Goal: Contribute content: Add original content to the website for others to see

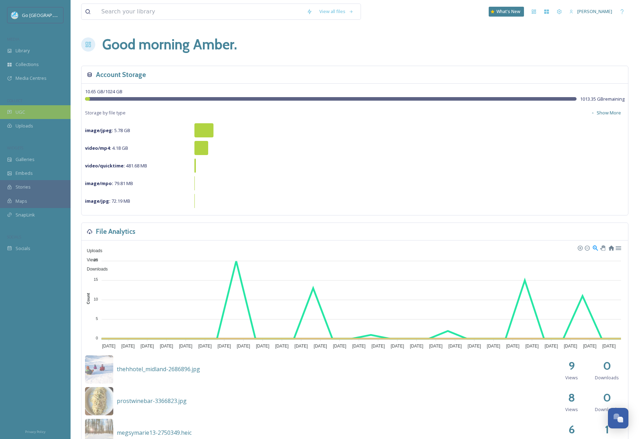
click at [20, 109] on span "UGC" at bounding box center [21, 112] width 10 height 7
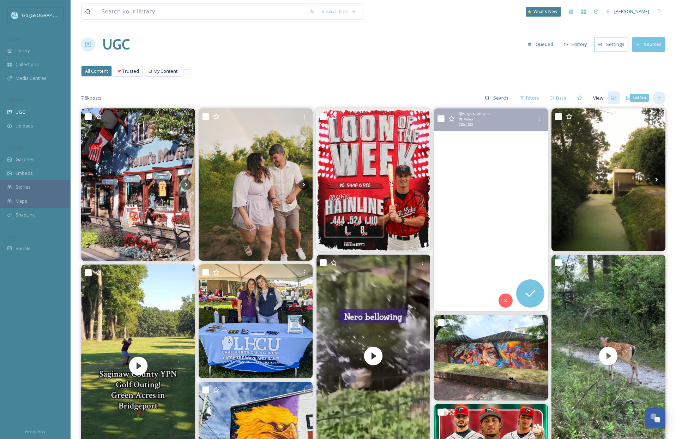
click at [644, 99] on icon at bounding box center [659, 98] width 6 height 6
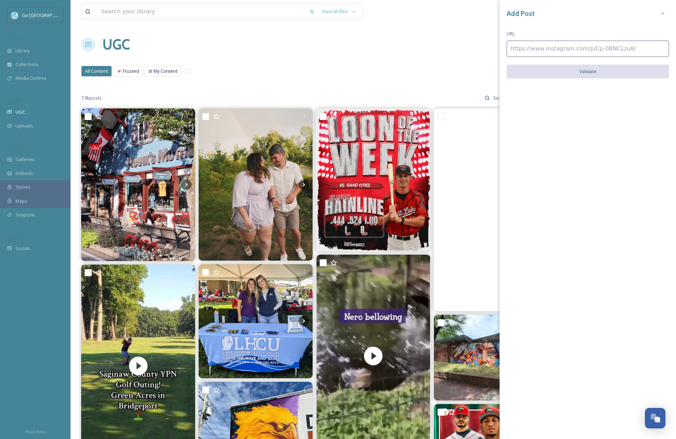
click at [526, 50] on input at bounding box center [588, 49] width 162 height 16
paste input "https://www.instagram.com/p/DN1PoWo4mCP/"
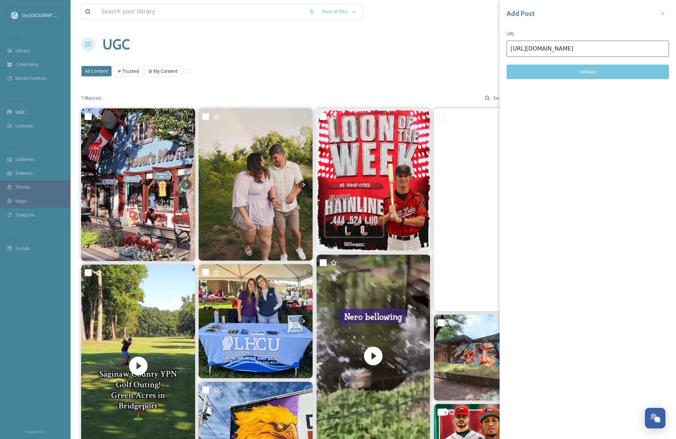
type input "https://www.instagram.com/p/DN1PoWo4mCP/"
click at [594, 67] on button "Validate" at bounding box center [588, 72] width 162 height 14
click at [593, 71] on button "Add Post" at bounding box center [588, 72] width 162 height 14
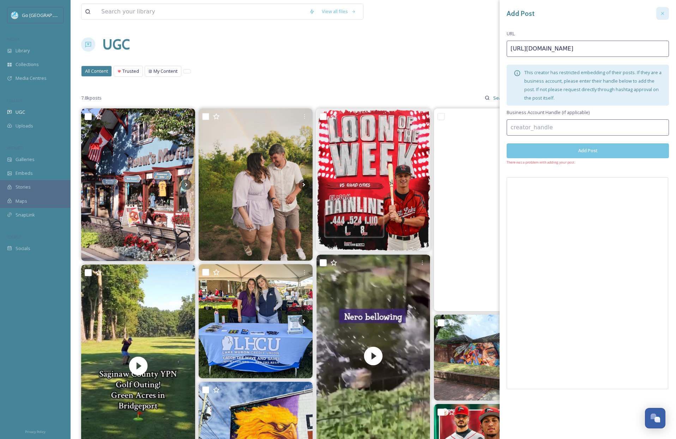
click at [644, 14] on icon at bounding box center [662, 13] width 3 height 3
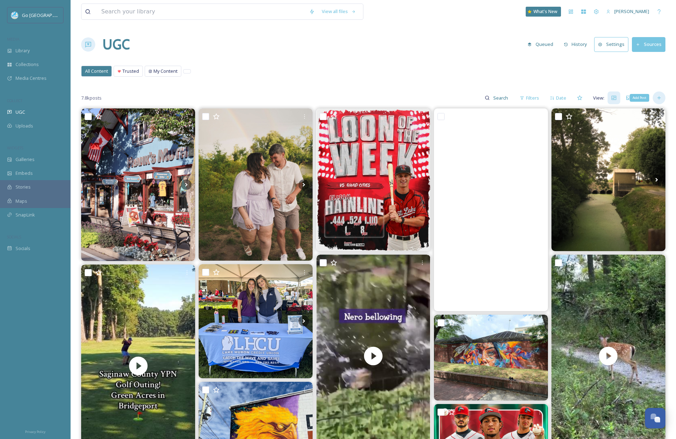
click at [644, 99] on div "Add Post" at bounding box center [659, 97] width 13 height 13
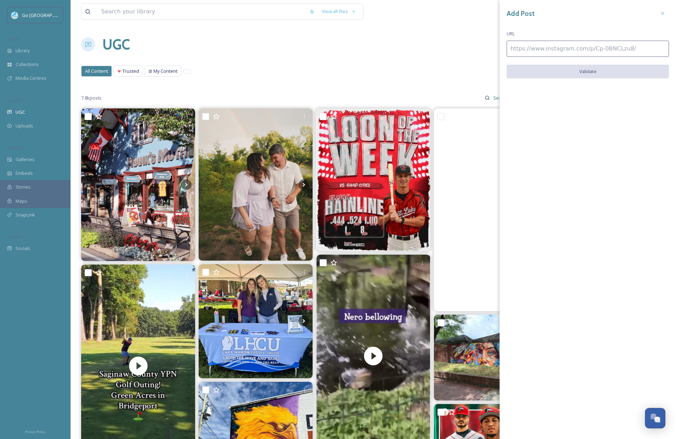
click at [534, 40] on div "Add Post URL Validate" at bounding box center [588, 48] width 176 height 96
click at [527, 54] on input at bounding box center [588, 49] width 162 height 16
paste input "https://www.instagram.com/p/DNtdvIGYrcy/"
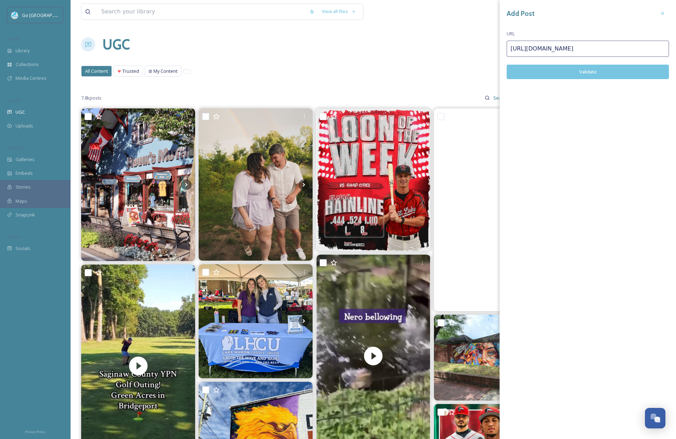
type input "https://www.instagram.com/p/DNtdvIGYrcy/"
click at [586, 80] on div "Add Post URL https://www.instagram.com/p/DNtdvIGYrcy/ Validate" at bounding box center [588, 48] width 176 height 97
click at [587, 72] on button "Validate" at bounding box center [588, 72] width 162 height 14
drag, startPoint x: 595, startPoint y: 70, endPoint x: 585, endPoint y: 84, distance: 17.4
click at [595, 70] on button "Add Post" at bounding box center [588, 72] width 162 height 14
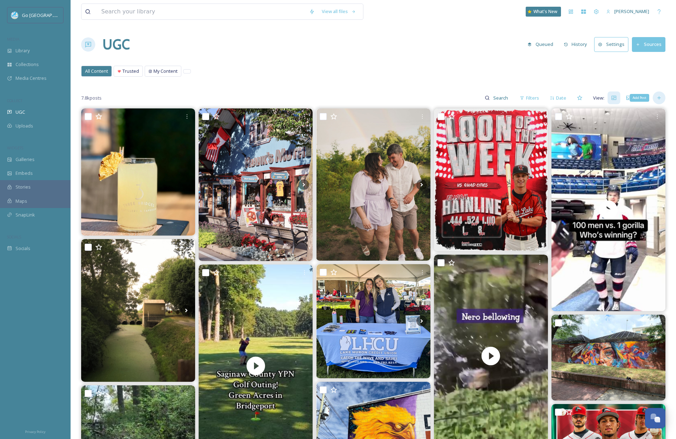
click at [644, 99] on icon at bounding box center [659, 98] width 6 height 6
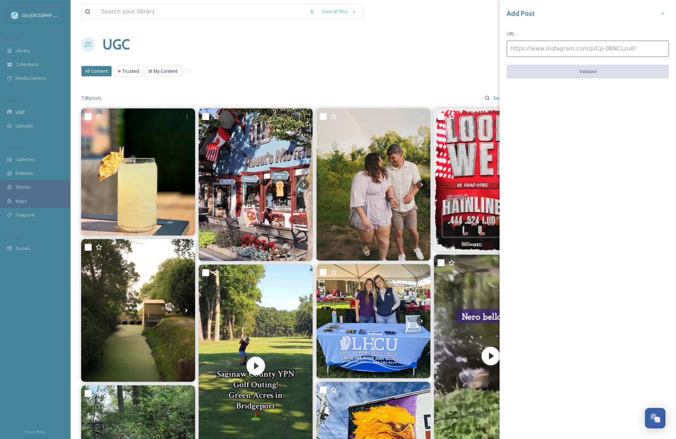
click at [534, 53] on input at bounding box center [588, 49] width 162 height 16
paste input "https://www.instagram.com/p/DNv2ly_3Joe/"
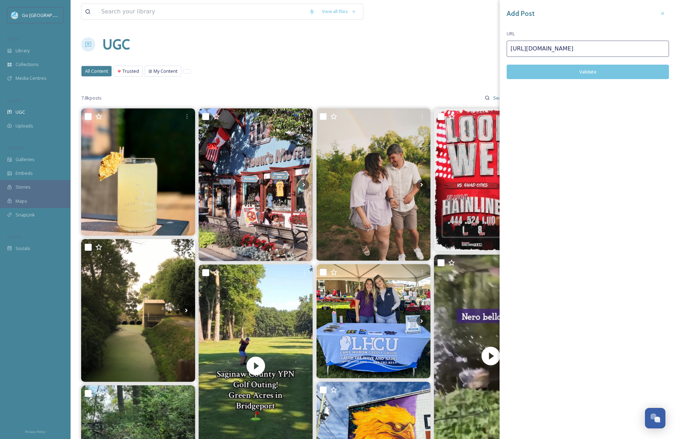
type input "https://www.instagram.com/p/DNv2ly_3Joe/"
click at [585, 71] on button "Validate" at bounding box center [588, 72] width 162 height 14
click at [597, 68] on button "Add Post" at bounding box center [588, 72] width 162 height 14
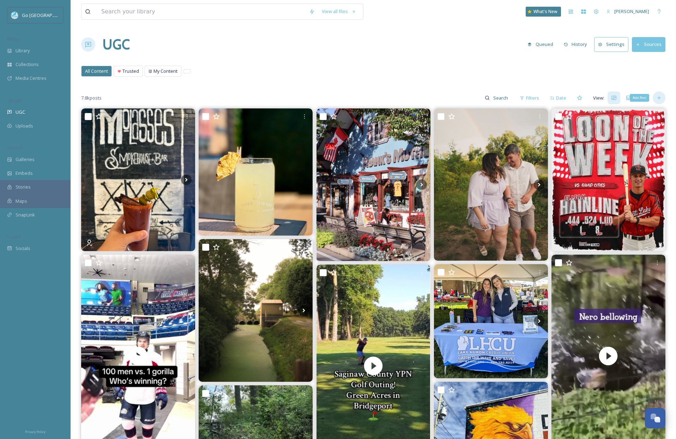
click at [644, 98] on icon at bounding box center [658, 97] width 3 height 3
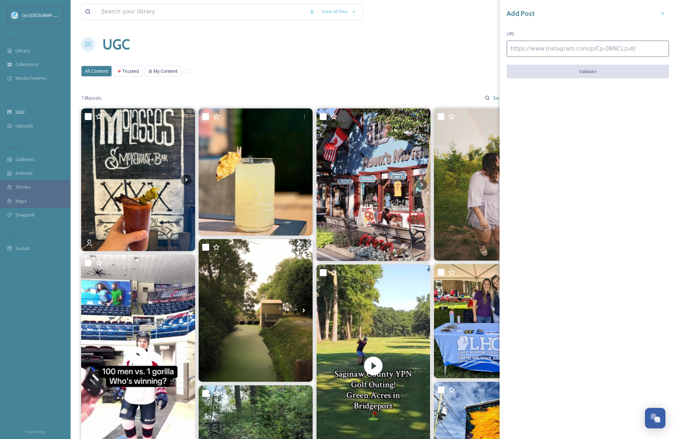
click at [545, 48] on input at bounding box center [588, 49] width 162 height 16
paste input "https://www.instagram.com/p/DNqzcVzR5s5/"
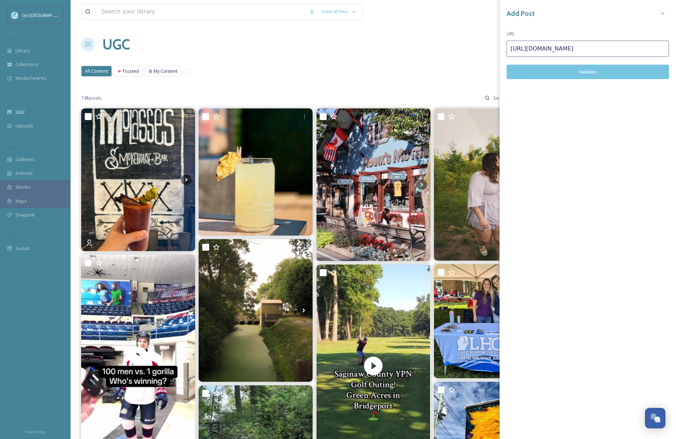
type input "https://www.instagram.com/p/DNqzcVzR5s5/"
click at [589, 70] on button "Validate" at bounding box center [588, 72] width 162 height 14
click at [594, 69] on button "Add Post" at bounding box center [588, 72] width 162 height 14
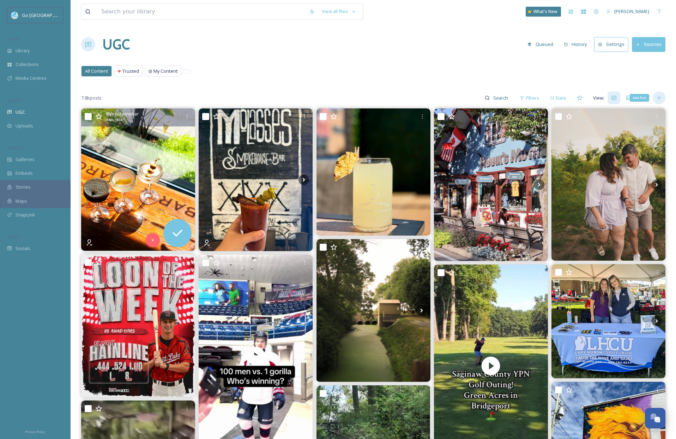
click at [644, 97] on div "Add Post" at bounding box center [659, 97] width 13 height 13
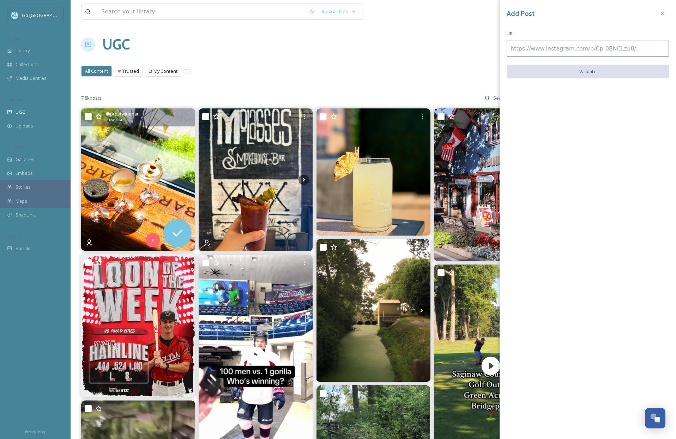
click at [541, 49] on input at bounding box center [588, 49] width 162 height 16
paste input "https://www.instagram.com/p/DNytW_n0gtC/"
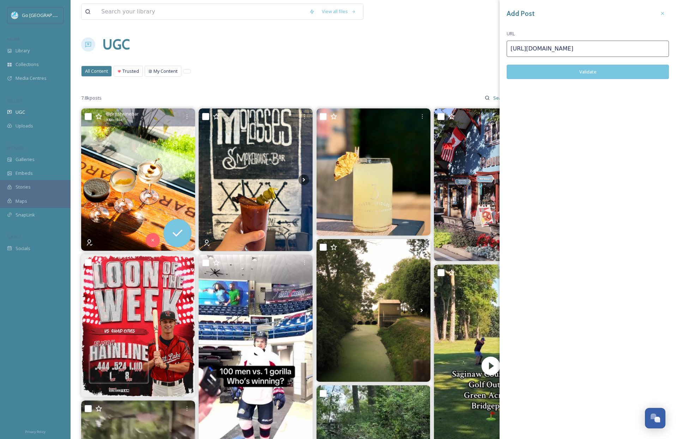
type input "https://www.instagram.com/p/DNytW_n0gtC/"
click at [592, 74] on button "Validate" at bounding box center [588, 72] width 162 height 14
click at [591, 72] on button "Add Post" at bounding box center [588, 72] width 162 height 14
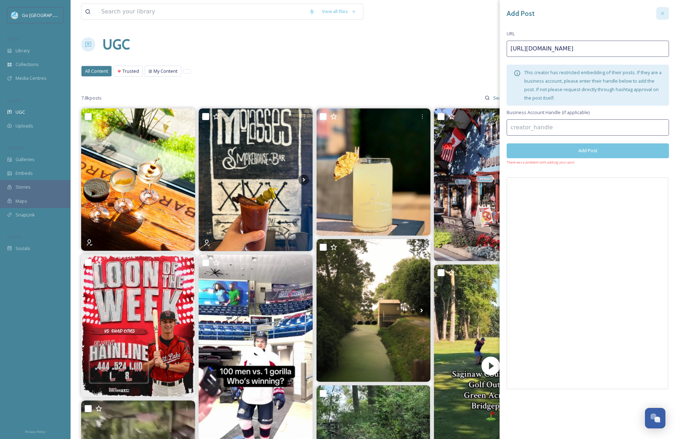
click at [644, 12] on icon at bounding box center [663, 14] width 6 height 6
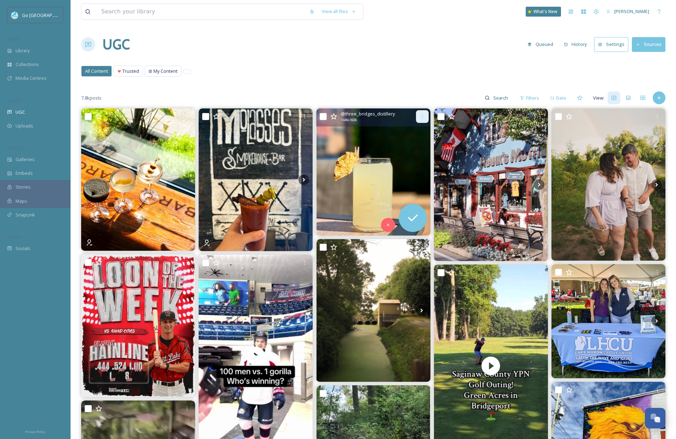
click at [425, 115] on icon at bounding box center [422, 117] width 6 height 6
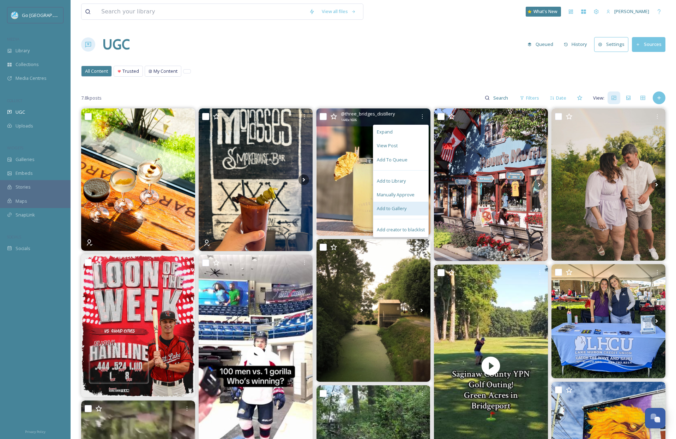
click at [405, 209] on span "Add to Gallery" at bounding box center [392, 208] width 30 height 7
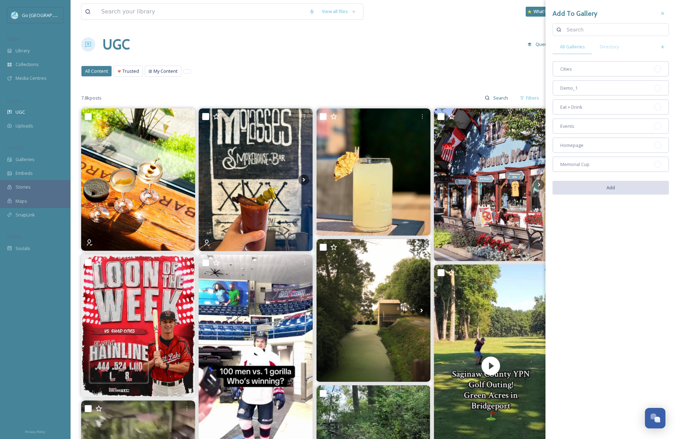
click at [644, 14] on icon at bounding box center [663, 14] width 6 height 6
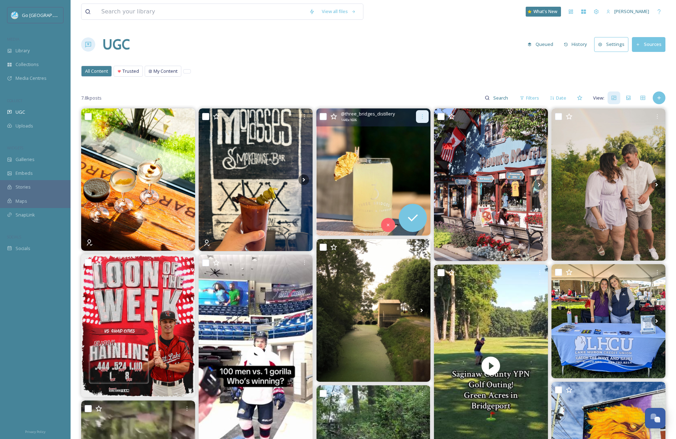
click at [424, 117] on icon at bounding box center [422, 117] width 6 height 6
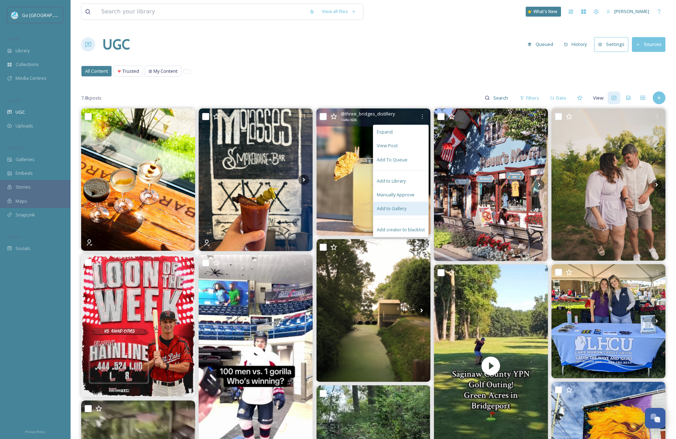
click at [401, 207] on span "Add to Gallery" at bounding box center [392, 208] width 30 height 7
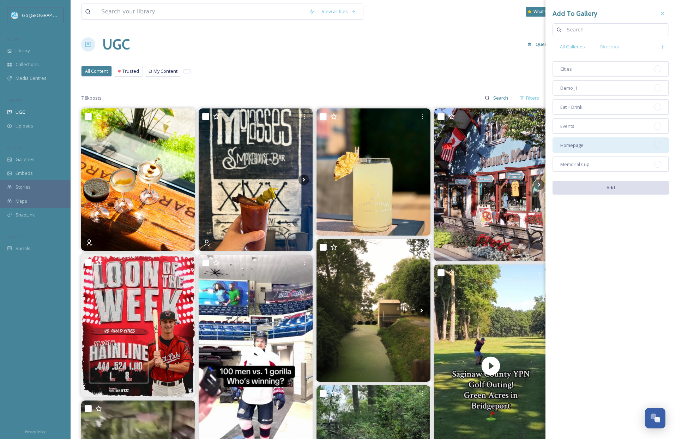
click at [586, 149] on div "Homepage" at bounding box center [610, 145] width 116 height 16
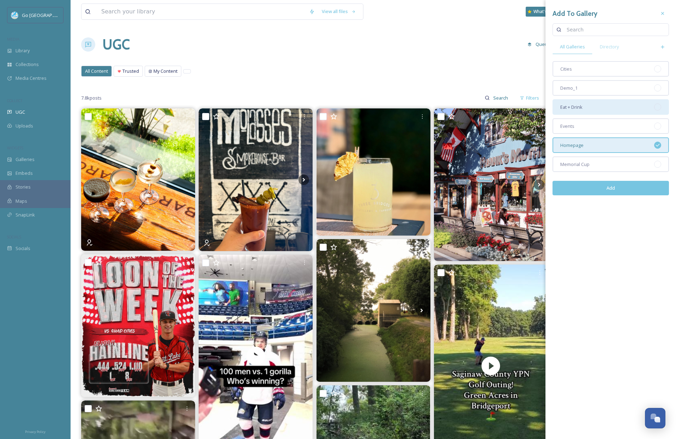
click at [588, 105] on div "Eat + Drink" at bounding box center [610, 107] width 116 height 16
click at [616, 191] on button "Add" at bounding box center [610, 188] width 116 height 14
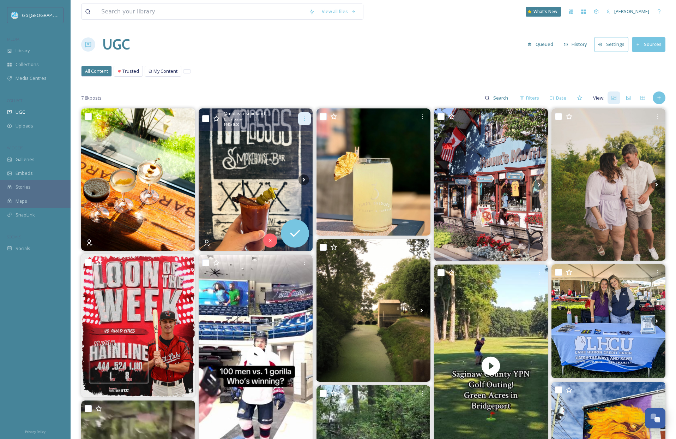
click at [305, 117] on icon at bounding box center [305, 119] width 6 height 6
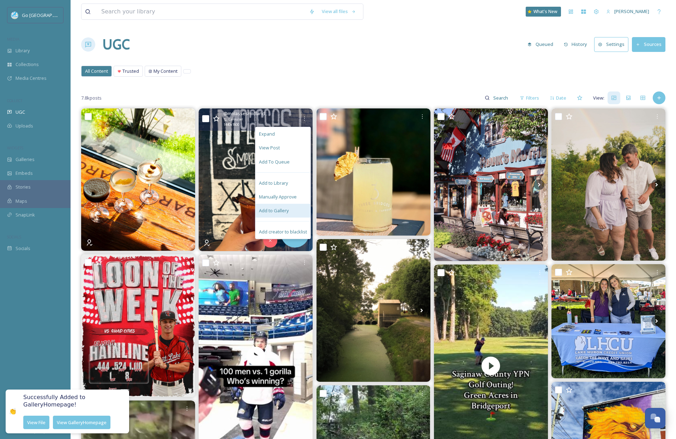
click at [287, 210] on span "Add to Gallery" at bounding box center [274, 210] width 30 height 7
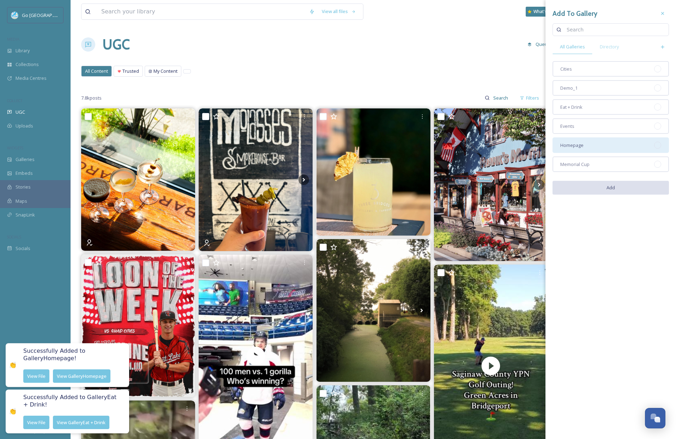
click at [575, 146] on span "Homepage" at bounding box center [571, 145] width 23 height 7
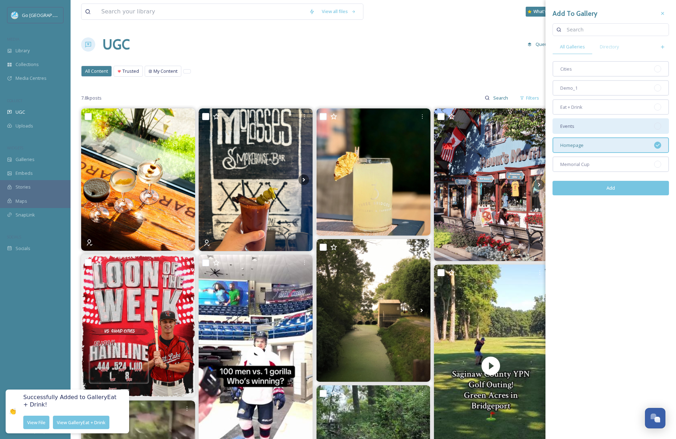
click at [578, 119] on div "Events" at bounding box center [610, 126] width 116 height 16
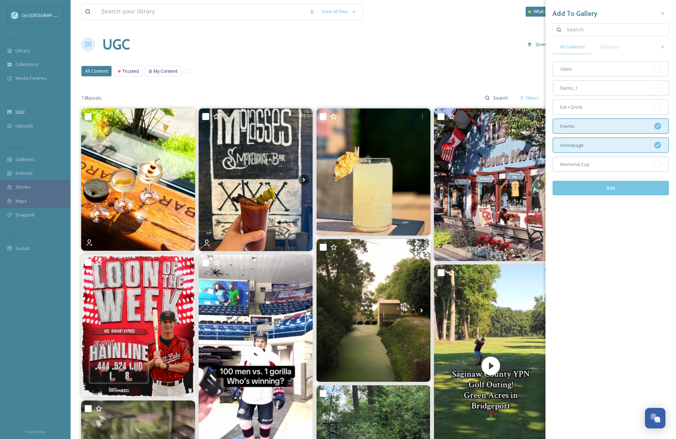
click at [616, 121] on div "Events" at bounding box center [610, 126] width 116 height 16
click at [604, 103] on div "Eat + Drink" at bounding box center [610, 107] width 116 height 16
click at [613, 189] on button "Add" at bounding box center [610, 188] width 116 height 14
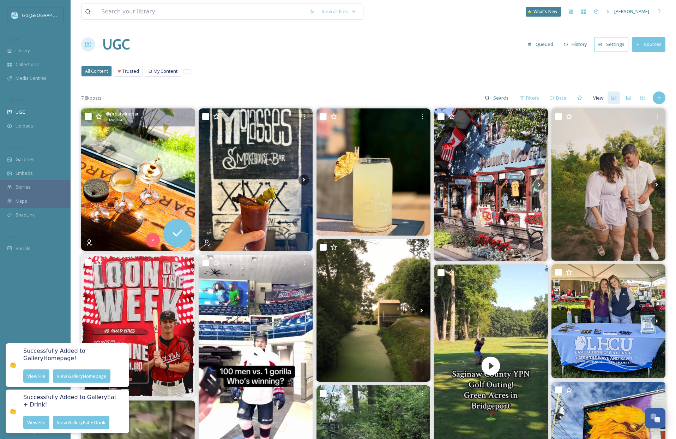
click at [158, 168] on img at bounding box center [138, 179] width 114 height 142
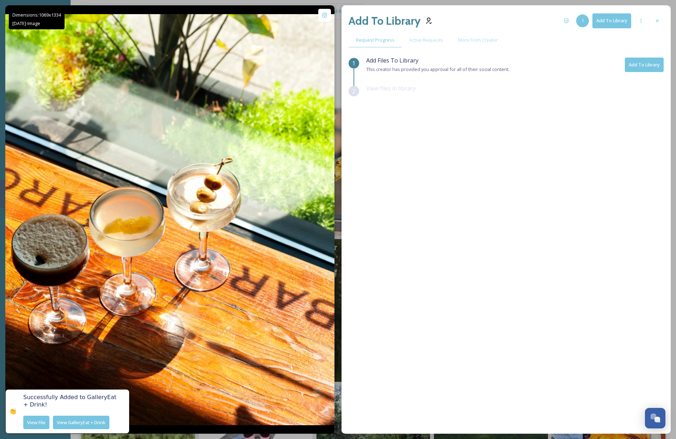
click at [644, 20] on icon at bounding box center [657, 21] width 6 height 6
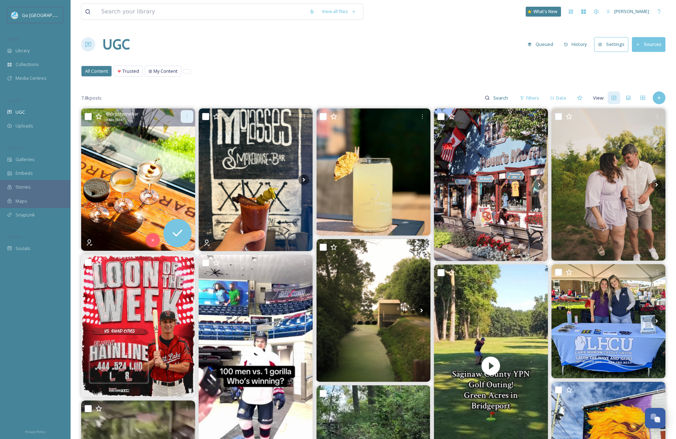
click at [188, 115] on icon at bounding box center [187, 117] width 6 height 6
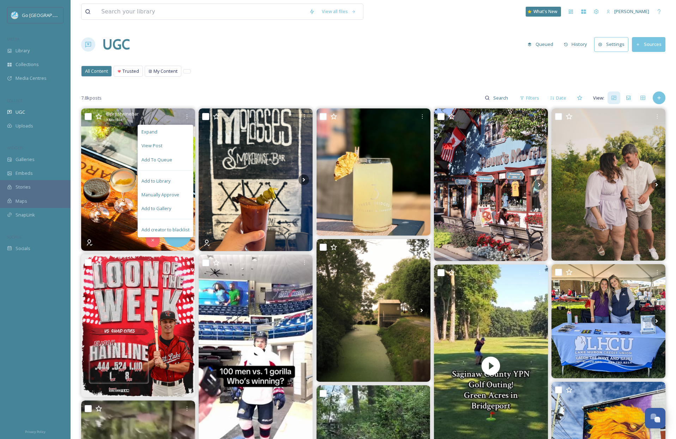
drag, startPoint x: 166, startPoint y: 209, endPoint x: 246, endPoint y: 188, distance: 82.4
click at [166, 208] on span "Add to Gallery" at bounding box center [156, 208] width 30 height 7
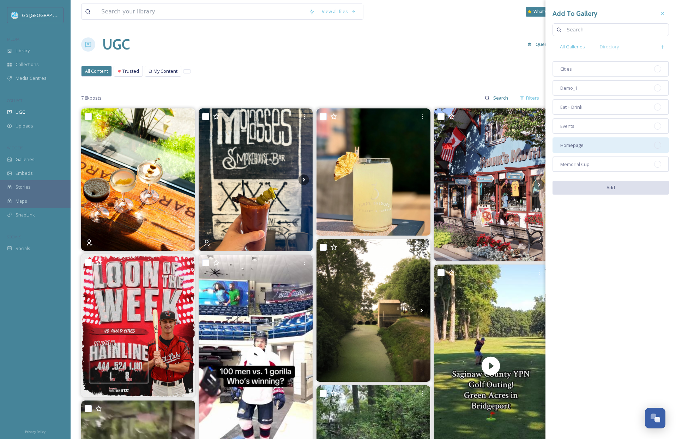
click at [583, 145] on span "Homepage" at bounding box center [571, 145] width 23 height 7
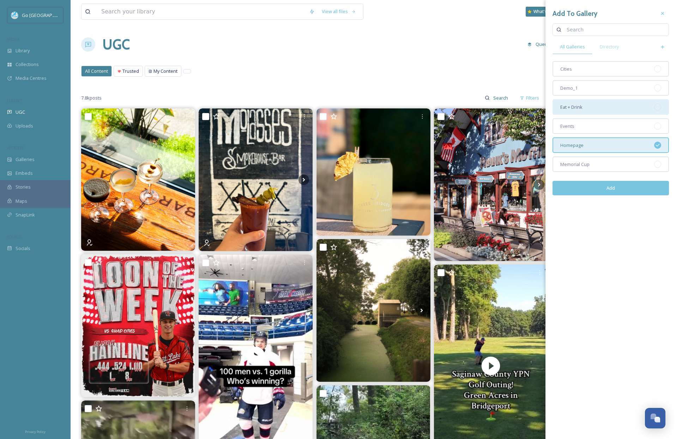
click at [581, 106] on span "Eat + Drink" at bounding box center [571, 107] width 22 height 7
click at [611, 187] on button "Add" at bounding box center [610, 188] width 116 height 14
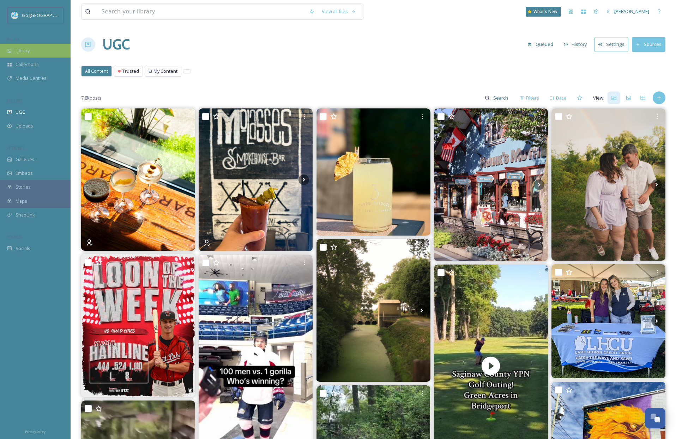
click at [34, 52] on div "Library" at bounding box center [35, 51] width 71 height 14
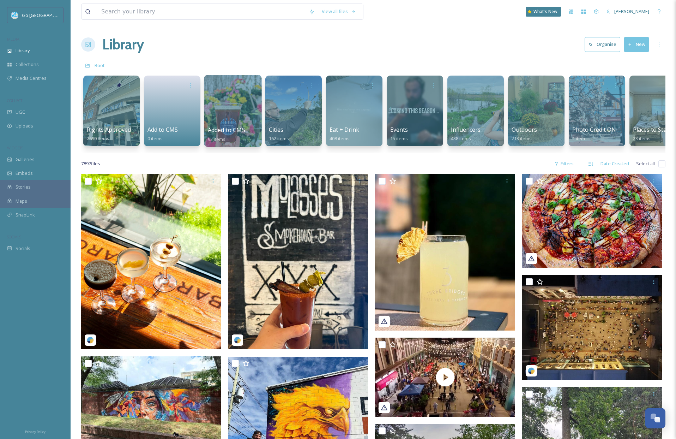
click at [232, 103] on div at bounding box center [233, 111] width 58 height 72
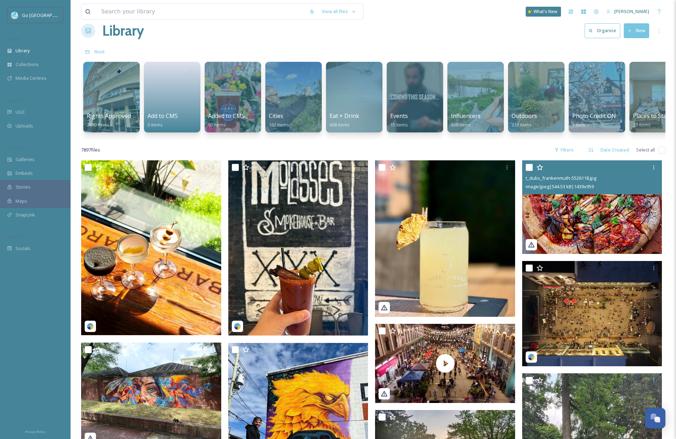
scroll to position [21, 0]
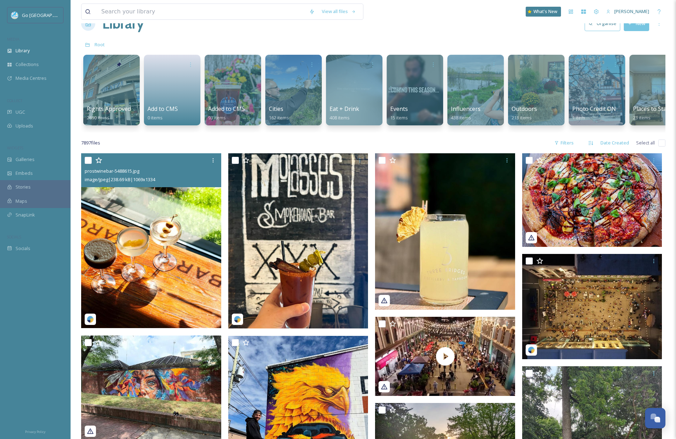
click at [89, 164] on input "checkbox" at bounding box center [88, 160] width 7 height 7
checkbox input "true"
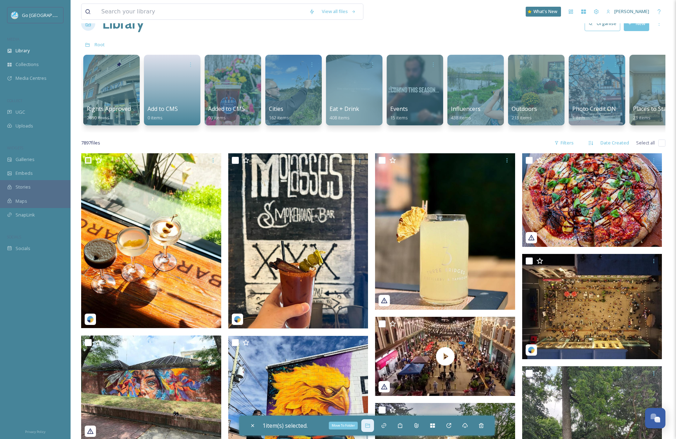
click at [370, 425] on icon at bounding box center [368, 425] width 6 height 6
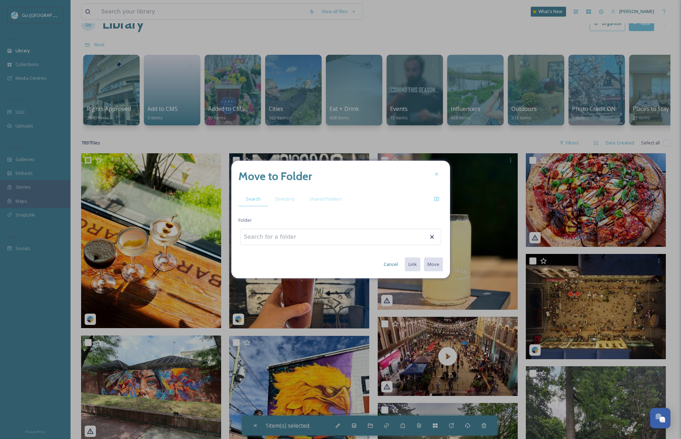
click at [315, 237] on div at bounding box center [340, 237] width 201 height 16
click at [290, 197] on span "Directory" at bounding box center [285, 198] width 19 height 7
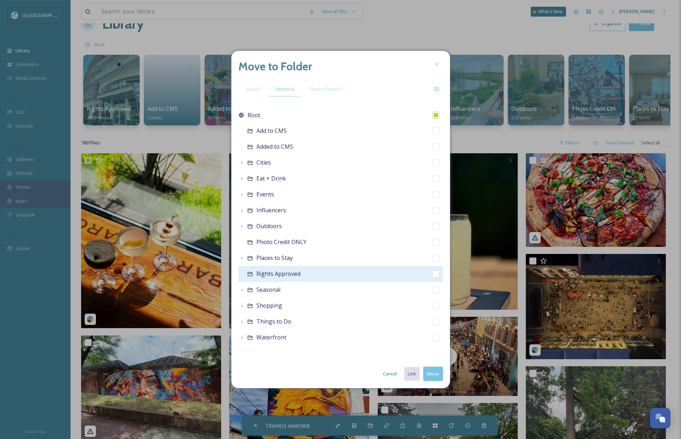
click at [304, 272] on div "Rights Approved" at bounding box center [340, 274] width 205 height 16
checkbox input "false"
checkbox input "true"
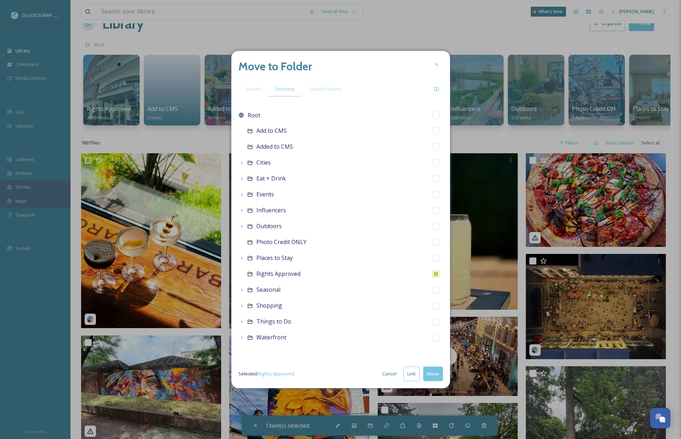
click at [435, 373] on button "Move" at bounding box center [433, 373] width 20 height 14
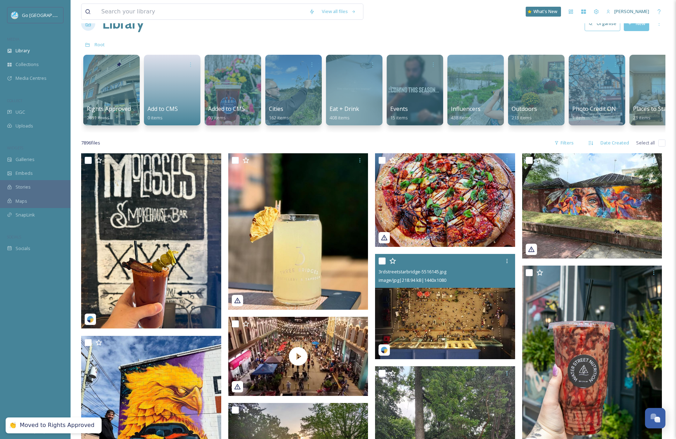
click at [383, 264] on input "checkbox" at bounding box center [382, 260] width 7 height 7
checkbox input "true"
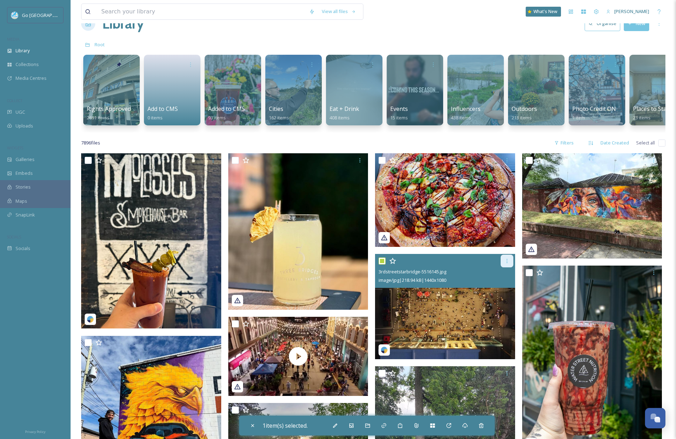
click at [507, 263] on icon at bounding box center [506, 261] width 1 height 4
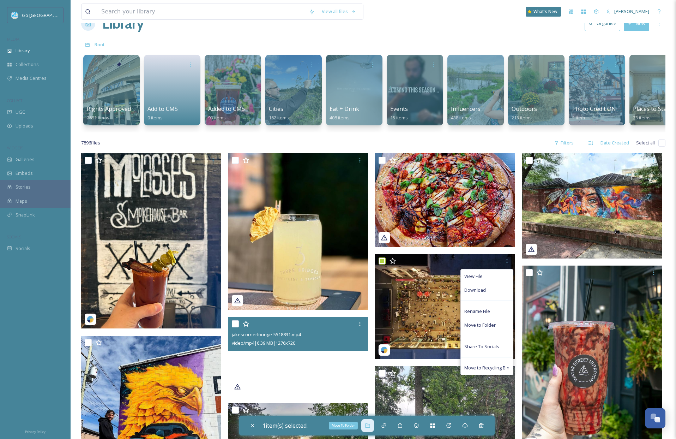
click at [370, 424] on icon at bounding box center [367, 425] width 5 height 4
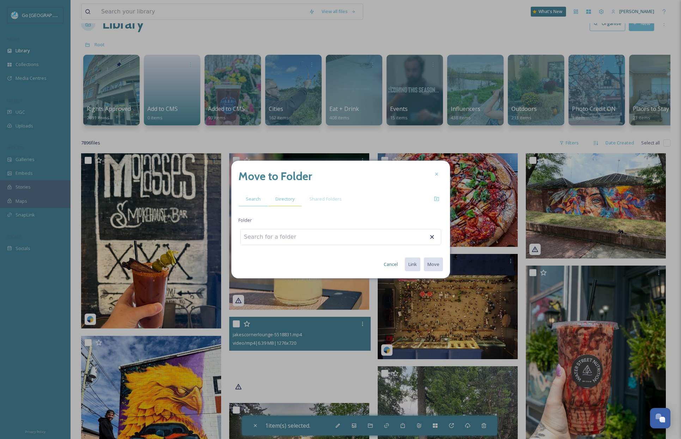
click at [289, 198] on span "Directory" at bounding box center [285, 198] width 19 height 7
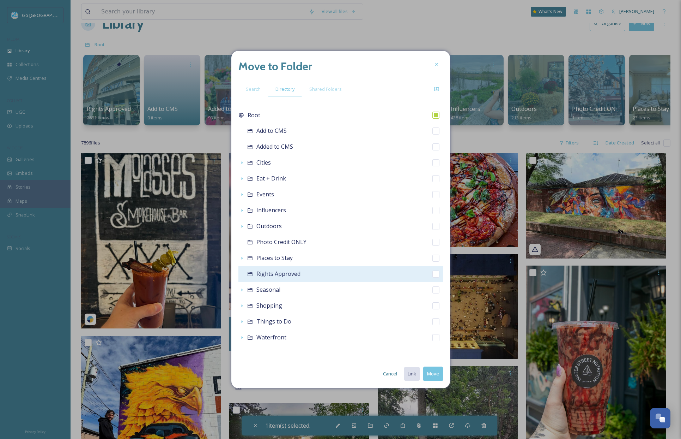
click at [310, 276] on div "Rights Approved" at bounding box center [340, 274] width 205 height 16
checkbox input "false"
checkbox input "true"
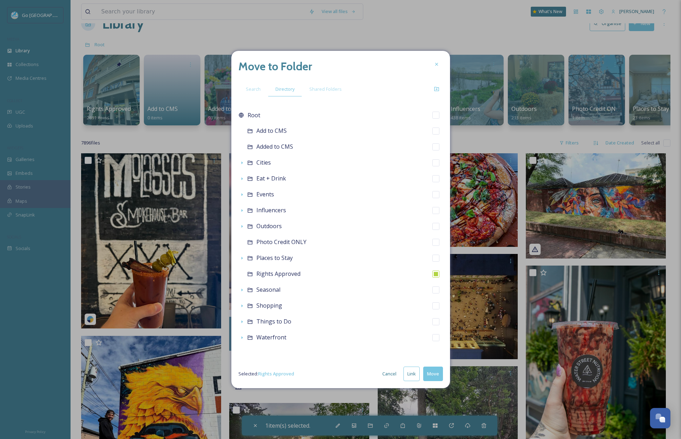
click at [436, 375] on button "Move" at bounding box center [433, 373] width 20 height 14
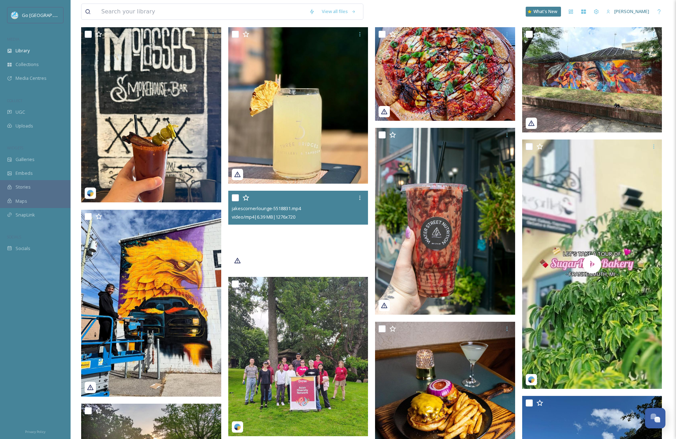
scroll to position [0, 0]
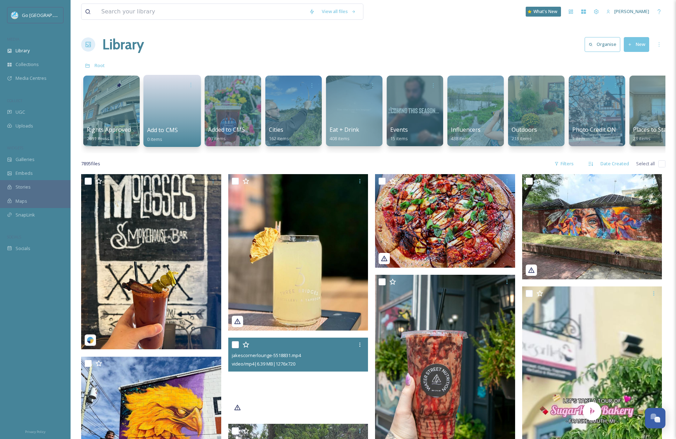
click at [185, 98] on link at bounding box center [172, 108] width 50 height 34
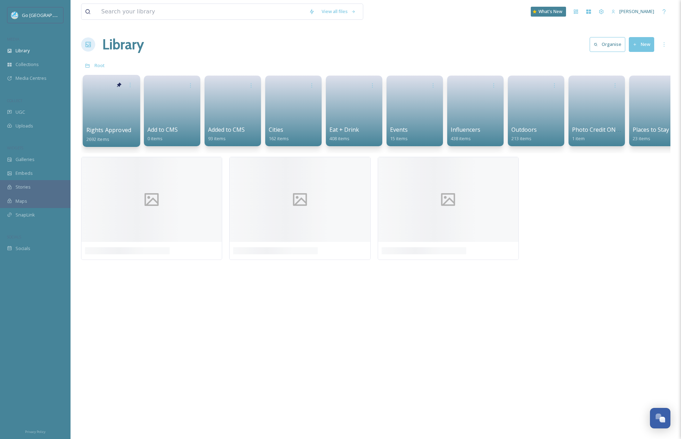
click at [108, 88] on div at bounding box center [111, 84] width 50 height 13
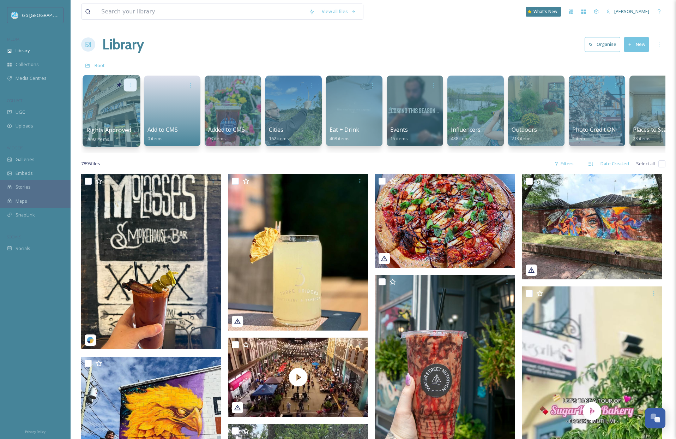
click at [124, 85] on div at bounding box center [130, 84] width 13 height 13
click at [94, 82] on div "Edit / Share Move to Folder Delete" at bounding box center [111, 84] width 50 height 13
click at [93, 129] on span "Rights Approved" at bounding box center [108, 130] width 45 height 8
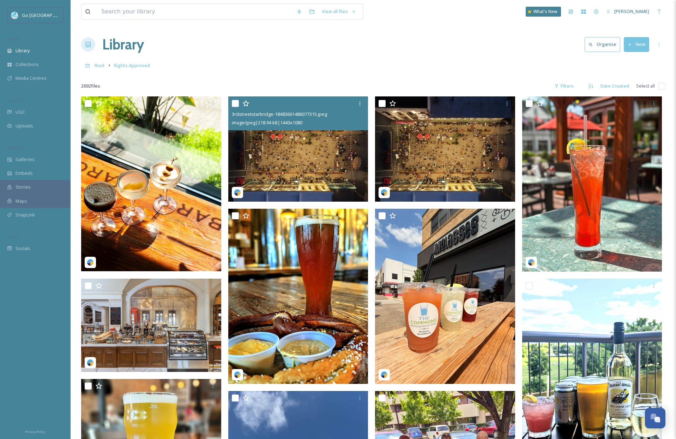
click at [236, 103] on input "checkbox" at bounding box center [235, 103] width 7 height 7
checkbox input "true"
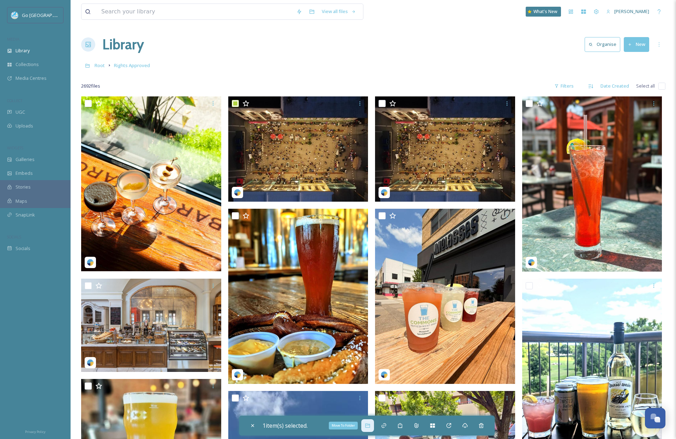
click at [370, 425] on icon at bounding box center [368, 425] width 6 height 6
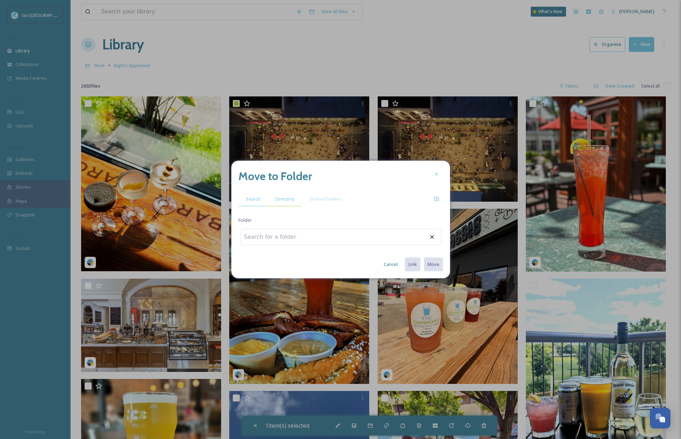
click at [291, 197] on span "Directory" at bounding box center [285, 198] width 19 height 7
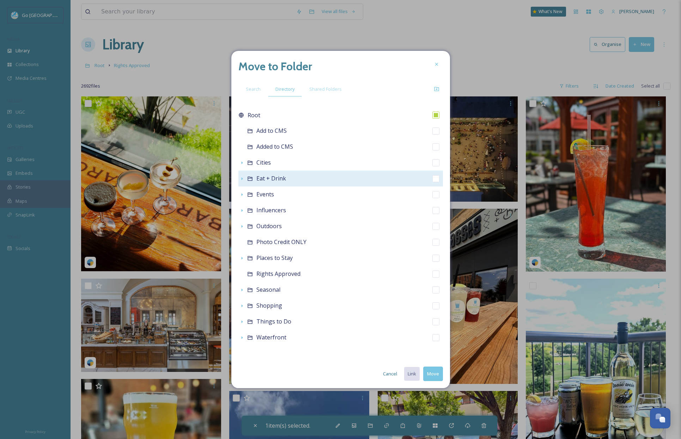
click at [265, 178] on span "Eat + Drink" at bounding box center [271, 178] width 30 height 8
checkbox input "false"
click at [242, 179] on icon at bounding box center [242, 179] width 6 height 6
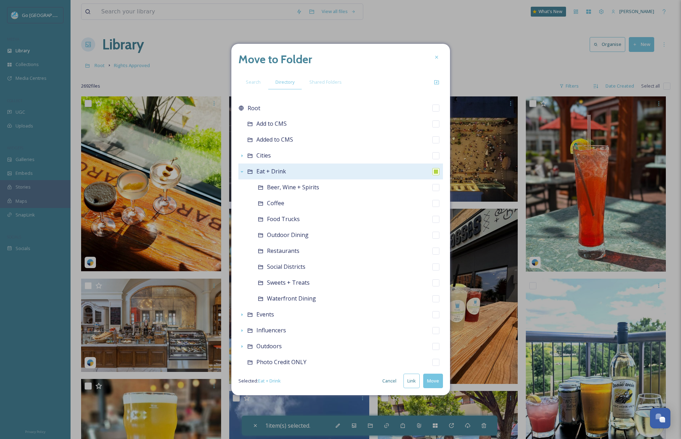
click at [433, 172] on input "checkbox" at bounding box center [436, 171] width 7 height 7
checkbox input "true"
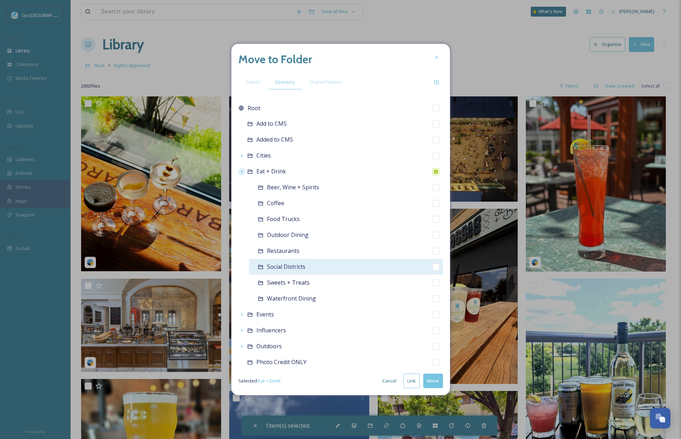
click at [433, 269] on input "checkbox" at bounding box center [436, 266] width 7 height 7
checkbox input "true"
checkbox input "false"
click at [438, 383] on button "Move" at bounding box center [433, 380] width 20 height 14
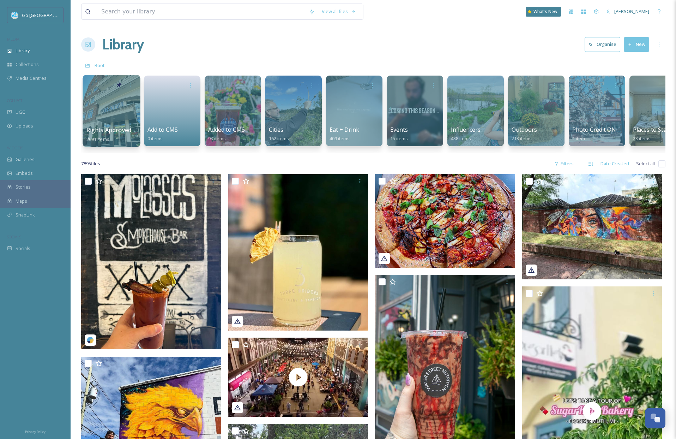
click at [91, 106] on div at bounding box center [112, 111] width 58 height 72
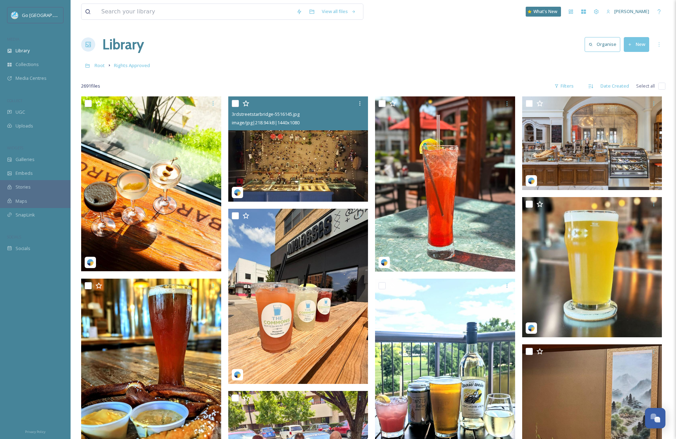
click at [235, 101] on input "checkbox" at bounding box center [235, 103] width 7 height 7
checkbox input "true"
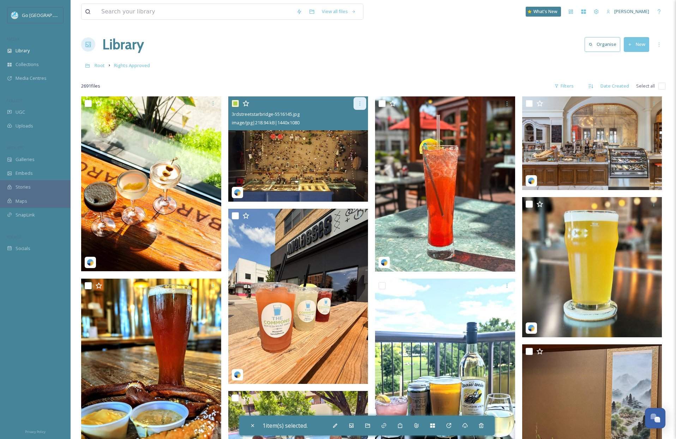
click at [360, 102] on icon at bounding box center [360, 104] width 6 height 6
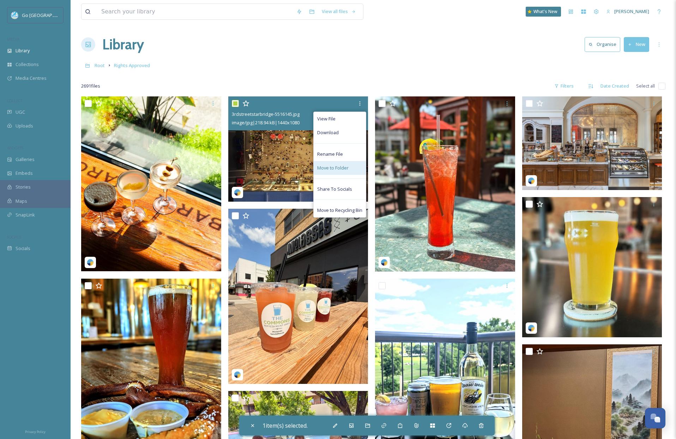
click at [340, 166] on span "Move to Folder" at bounding box center [332, 167] width 31 height 7
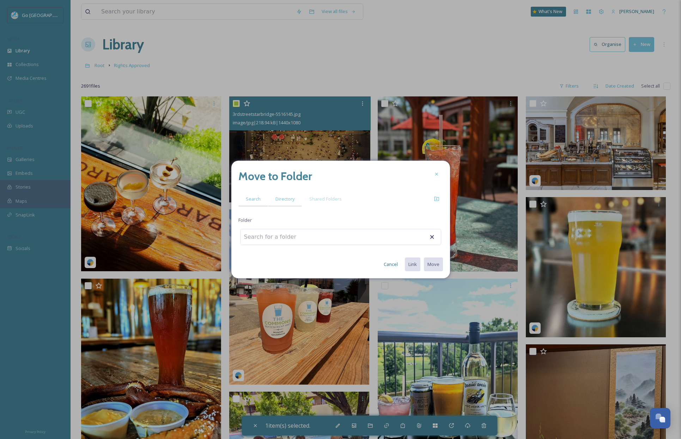
click at [284, 199] on span "Directory" at bounding box center [285, 198] width 19 height 7
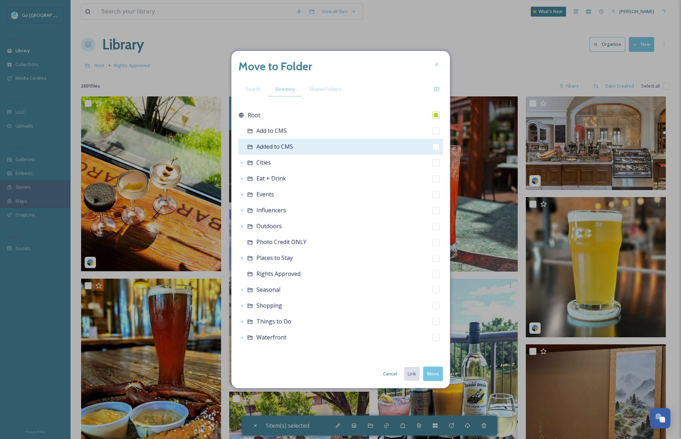
click at [436, 145] on input "checkbox" at bounding box center [436, 146] width 7 height 7
checkbox input "true"
checkbox input "false"
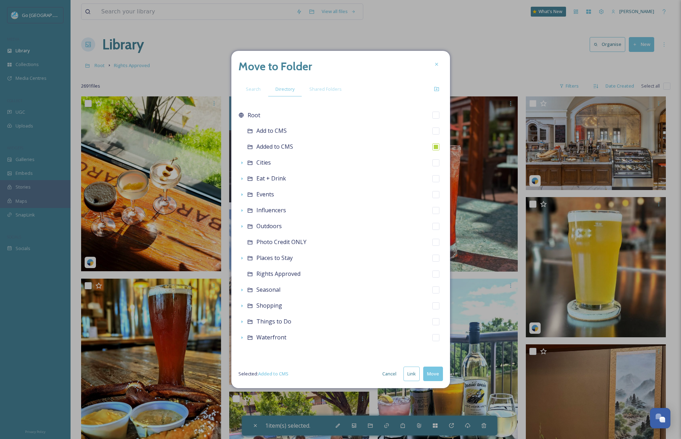
click at [413, 374] on button "Link" at bounding box center [412, 373] width 16 height 14
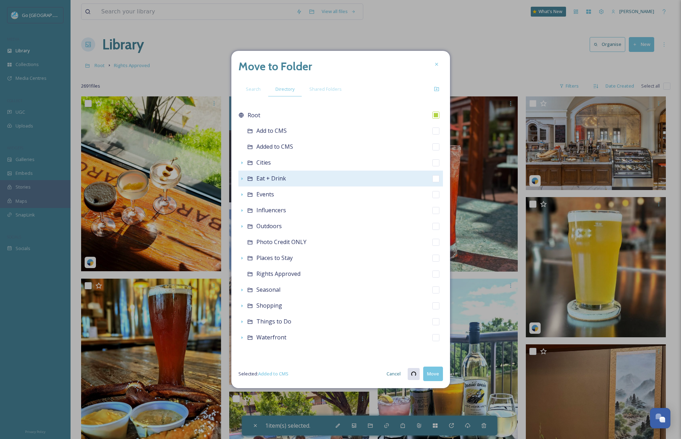
checkbox input "false"
checkbox input "true"
checkbox input "false"
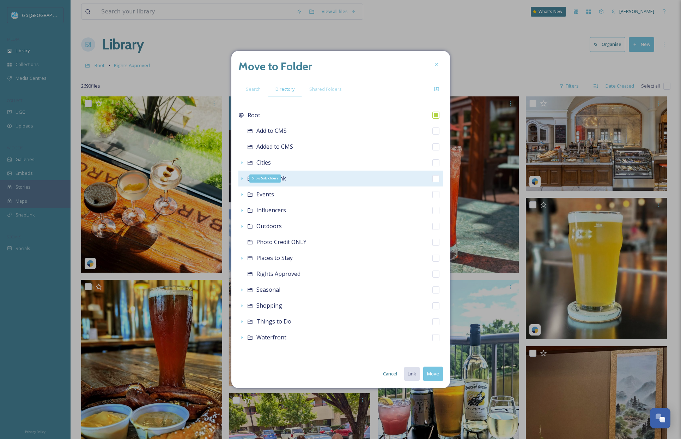
click at [243, 178] on icon at bounding box center [242, 179] width 6 height 6
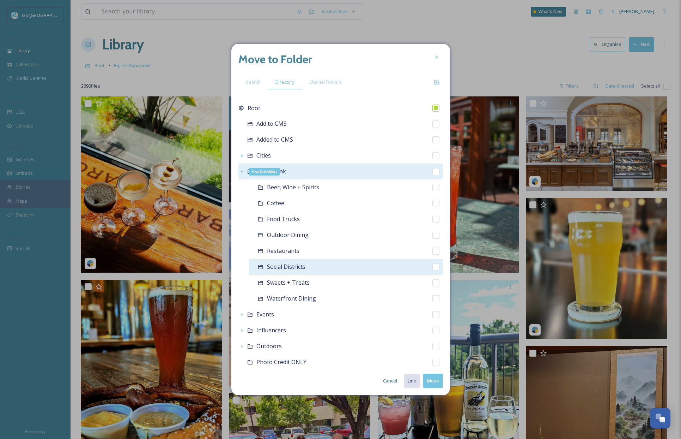
click at [433, 268] on input "checkbox" at bounding box center [436, 266] width 7 height 7
checkbox input "true"
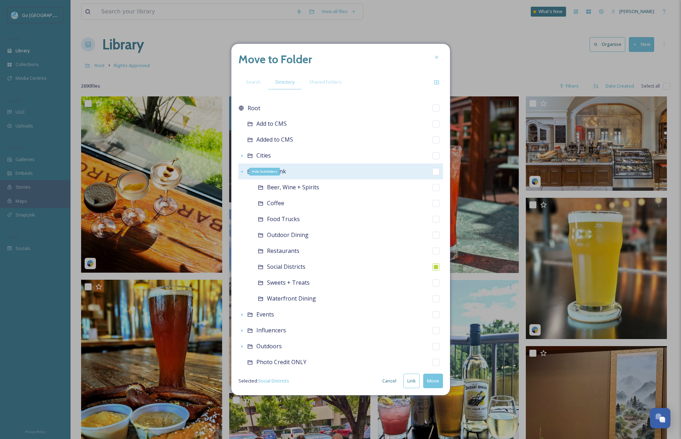
click at [412, 382] on button "Link" at bounding box center [412, 380] width 16 height 14
checkbox input "true"
checkbox input "false"
click at [435, 56] on icon at bounding box center [437, 57] width 6 height 6
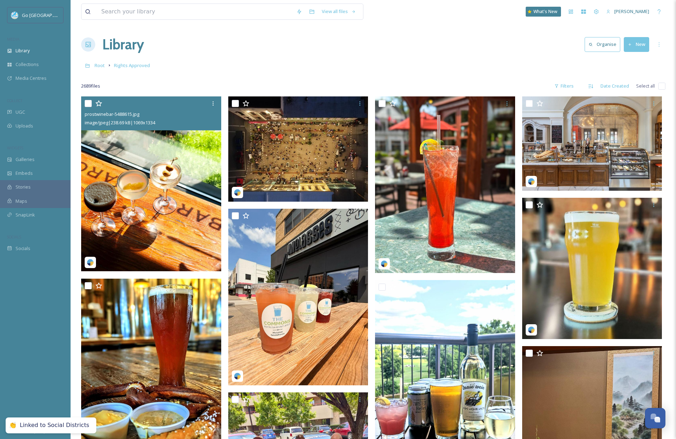
click at [85, 103] on input "checkbox" at bounding box center [88, 103] width 7 height 7
checkbox input "true"
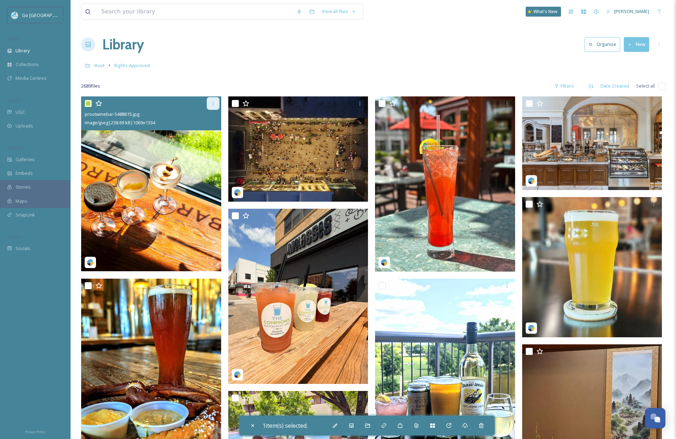
click at [217, 103] on div at bounding box center [213, 103] width 13 height 13
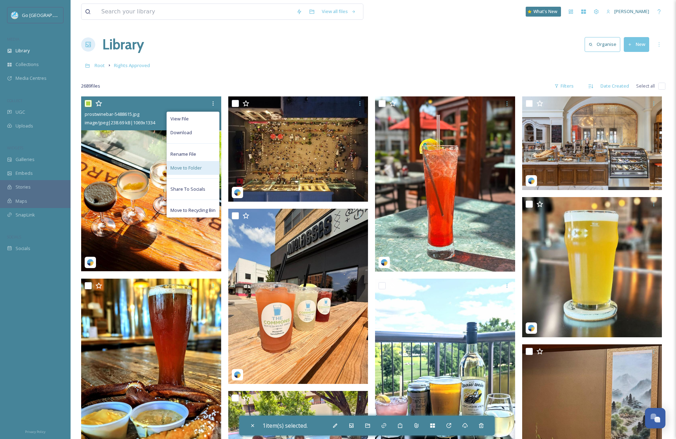
click at [194, 169] on span "Move to Folder" at bounding box center [185, 167] width 31 height 7
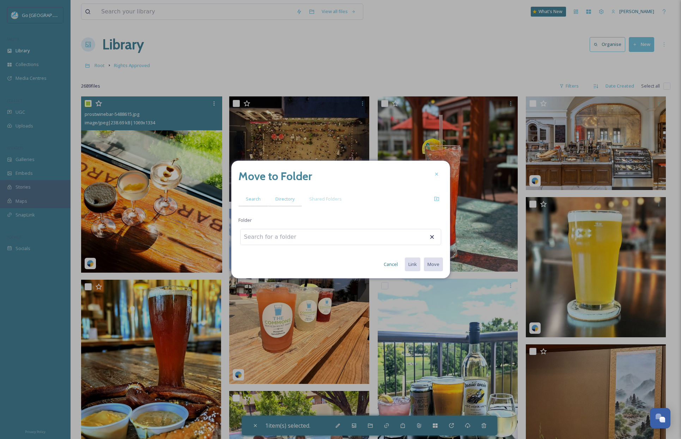
click at [289, 195] on div "Directory" at bounding box center [285, 199] width 34 height 14
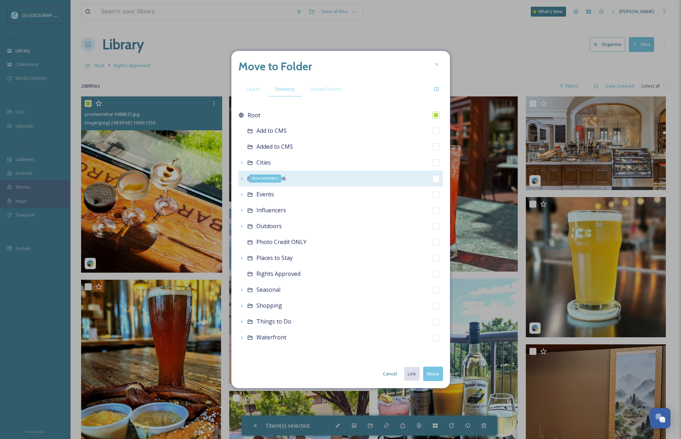
click at [241, 178] on icon at bounding box center [242, 179] width 6 height 6
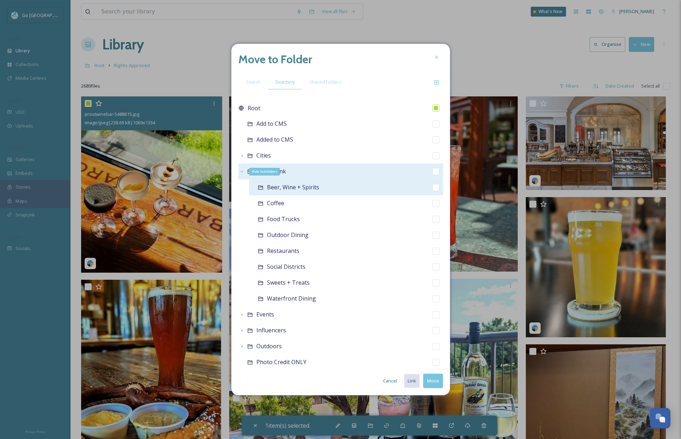
click at [433, 187] on input "checkbox" at bounding box center [436, 187] width 7 height 7
checkbox input "true"
checkbox input "false"
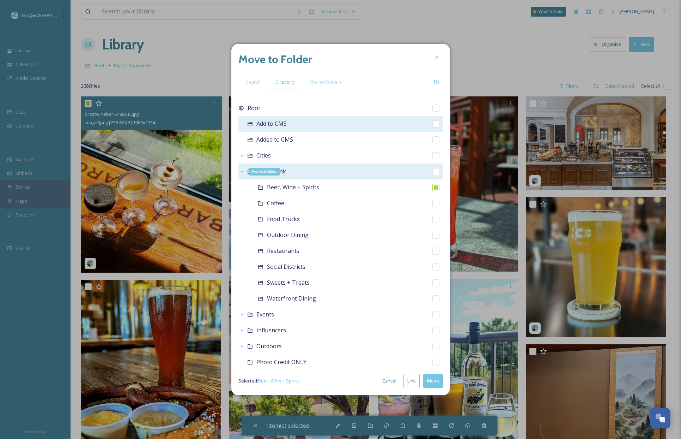
click at [433, 122] on input "checkbox" at bounding box center [436, 123] width 7 height 7
checkbox input "true"
checkbox input "false"
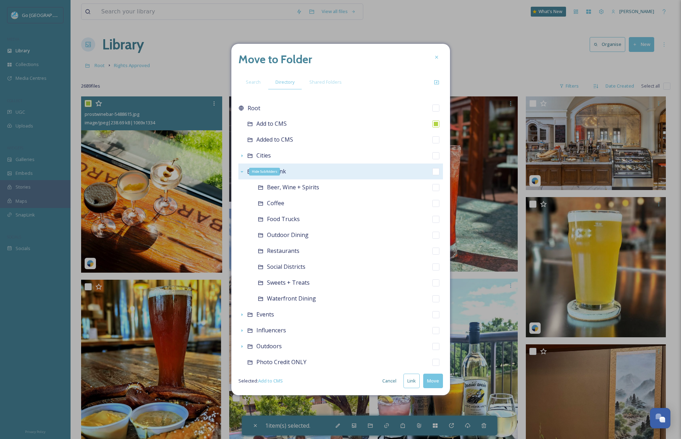
click at [411, 380] on button "Link" at bounding box center [412, 380] width 16 height 14
checkbox input "false"
checkbox input "true"
checkbox input "false"
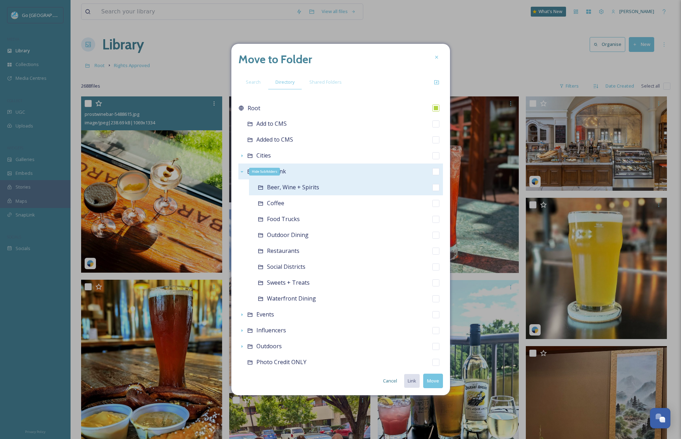
click at [433, 188] on input "checkbox" at bounding box center [436, 187] width 7 height 7
checkbox input "true"
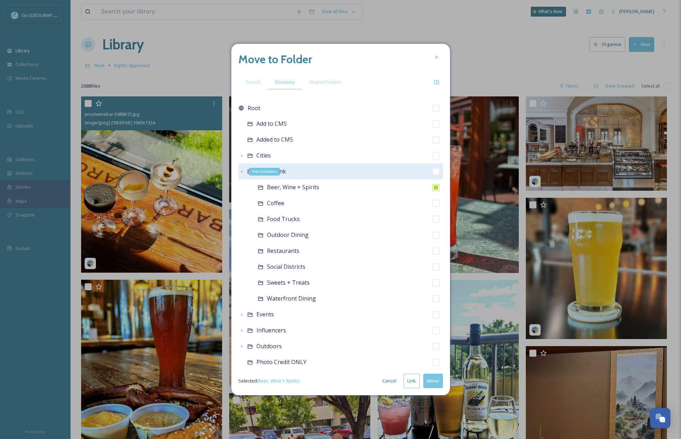
click at [412, 383] on button "Link" at bounding box center [412, 380] width 16 height 14
checkbox input "true"
checkbox input "false"
click at [437, 58] on icon at bounding box center [436, 57] width 3 height 3
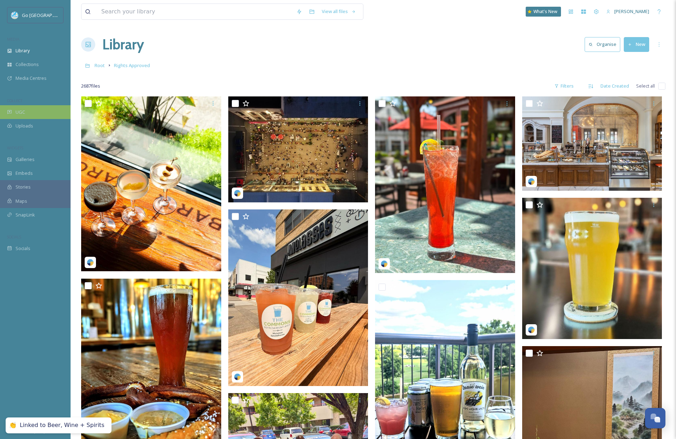
click at [27, 111] on div "UGC" at bounding box center [35, 112] width 71 height 14
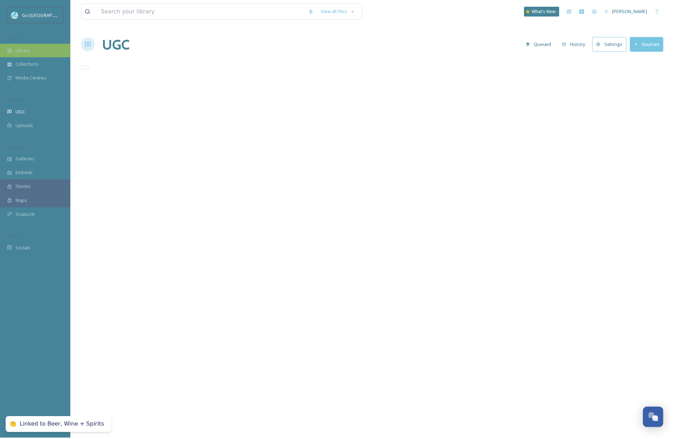
click at [38, 49] on div "Library" at bounding box center [35, 51] width 71 height 14
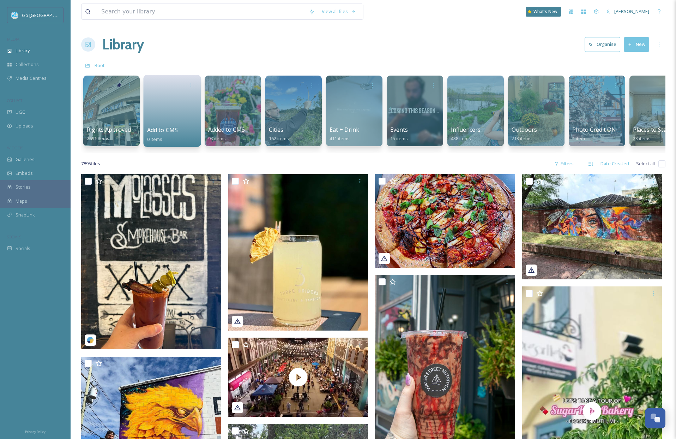
click at [168, 125] on link at bounding box center [172, 108] width 50 height 34
click at [113, 115] on div at bounding box center [112, 111] width 58 height 72
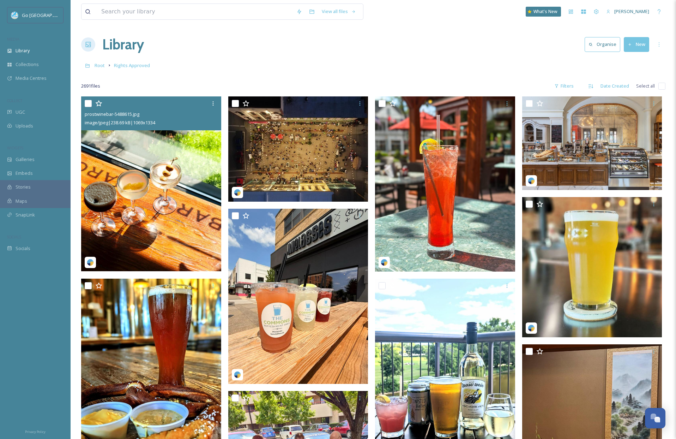
click at [175, 187] on img at bounding box center [151, 183] width 140 height 175
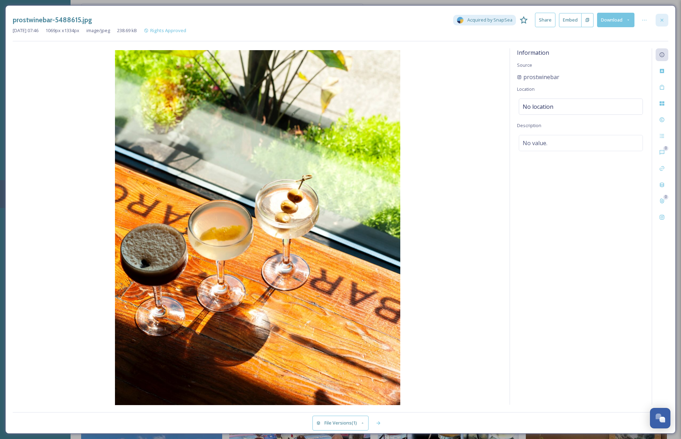
click at [665, 16] on div at bounding box center [662, 20] width 13 height 13
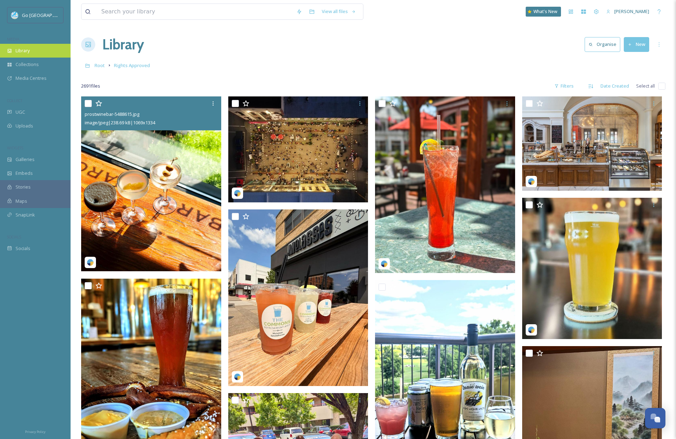
click at [26, 55] on div "Library" at bounding box center [35, 51] width 71 height 14
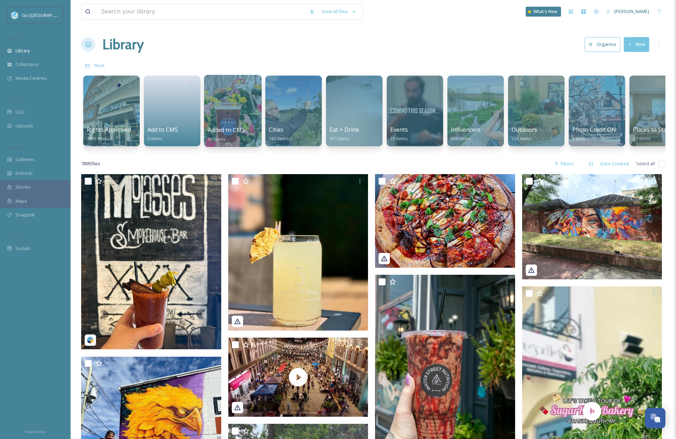
click at [223, 120] on div at bounding box center [233, 111] width 58 height 72
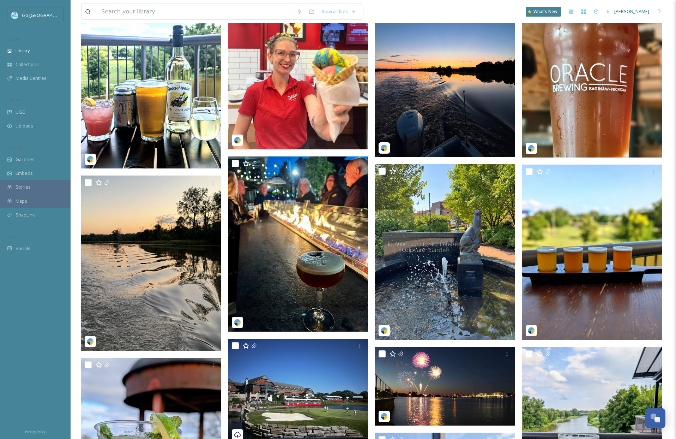
scroll to position [317, 0]
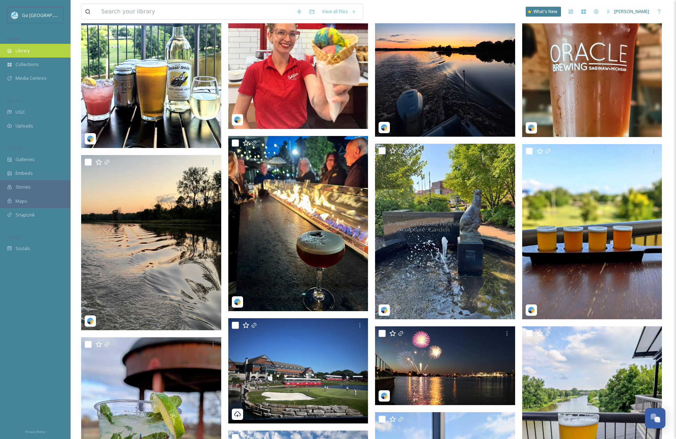
click at [31, 49] on div "Library" at bounding box center [35, 51] width 71 height 14
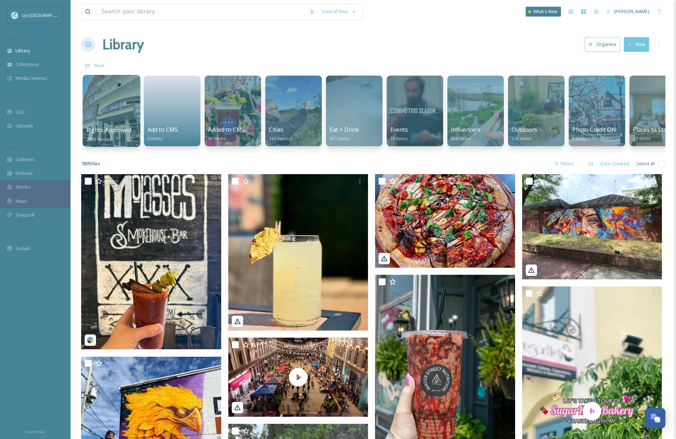
click at [107, 113] on div at bounding box center [112, 111] width 58 height 72
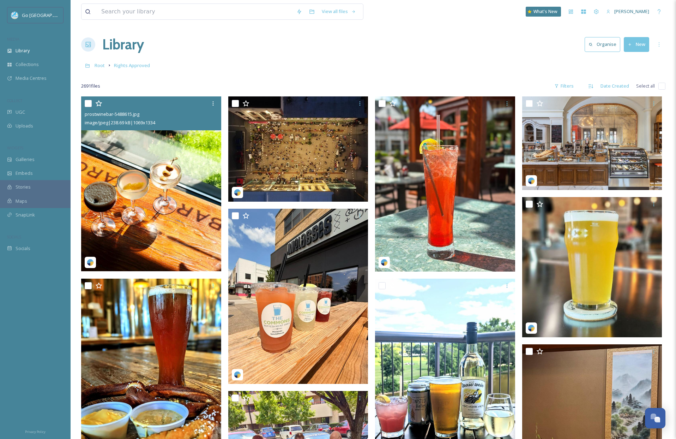
click at [91, 103] on input "checkbox" at bounding box center [88, 103] width 7 height 7
checkbox input "true"
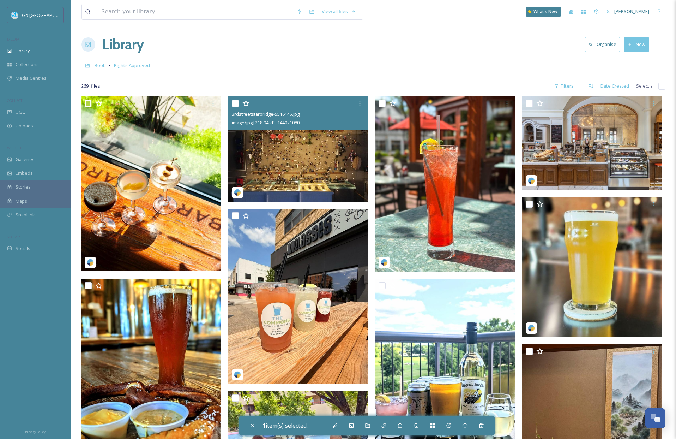
click at [235, 102] on input "checkbox" at bounding box center [235, 103] width 7 height 7
checkbox input "true"
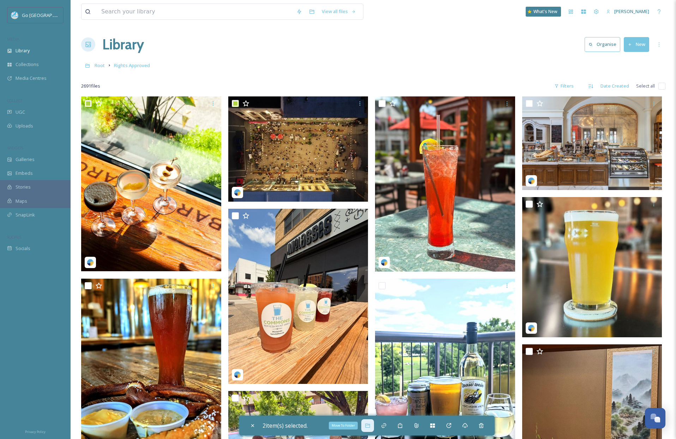
click at [370, 427] on icon at bounding box center [367, 425] width 5 height 4
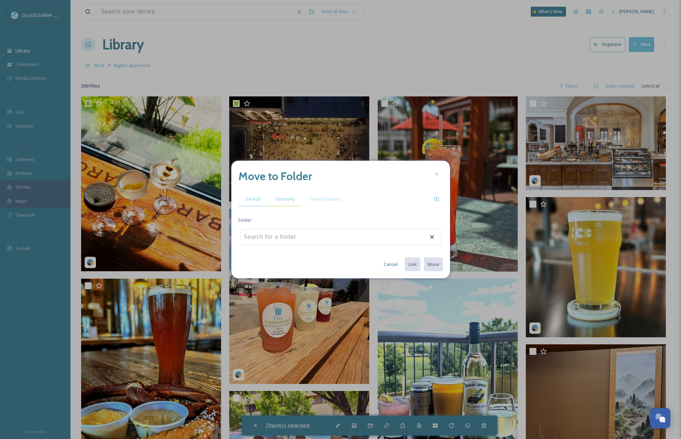
click at [282, 198] on span "Directory" at bounding box center [285, 198] width 19 height 7
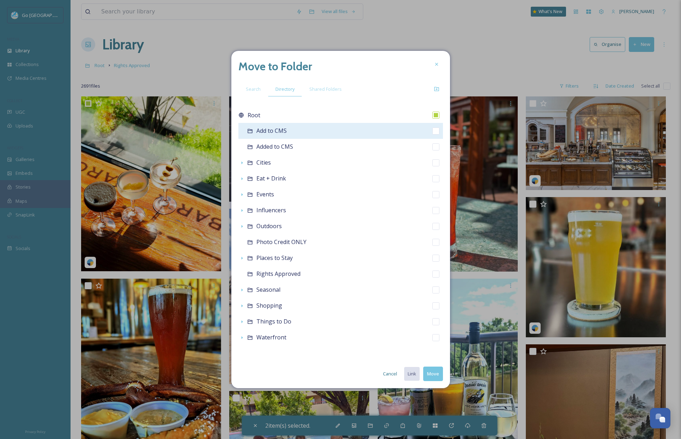
click at [438, 132] on input "checkbox" at bounding box center [436, 130] width 7 height 7
checkbox input "true"
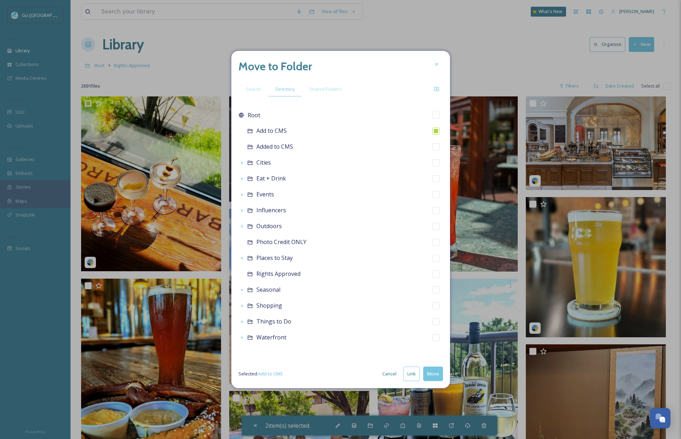
click at [415, 375] on button "Link" at bounding box center [412, 373] width 16 height 14
checkbox input "true"
checkbox input "false"
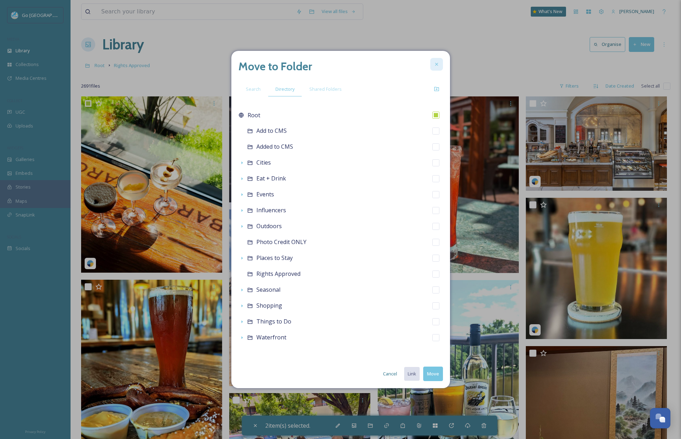
click at [434, 60] on div at bounding box center [436, 64] width 13 height 13
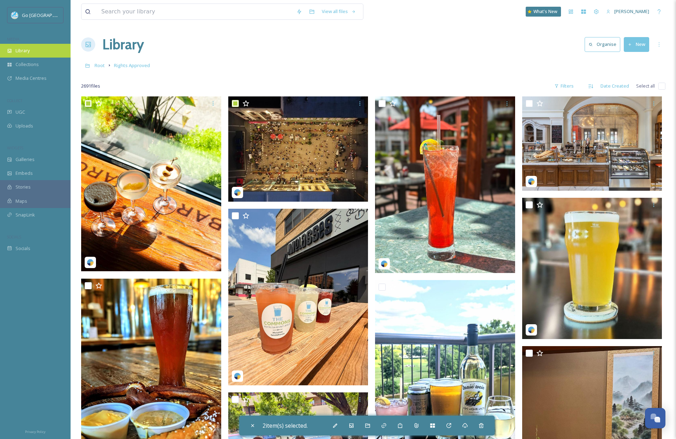
click at [28, 52] on span "Library" at bounding box center [23, 50] width 14 height 7
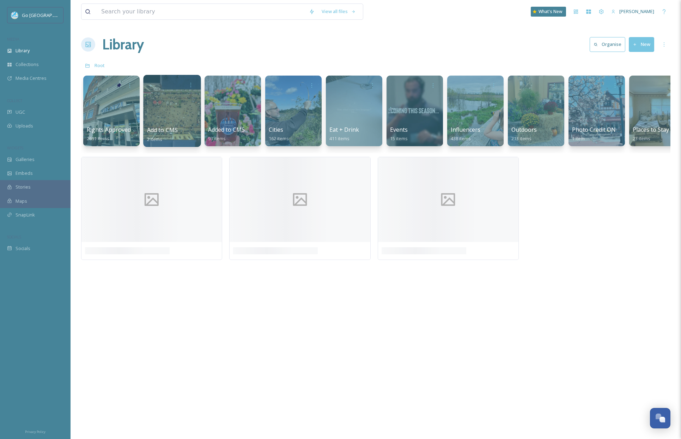
click at [162, 116] on div at bounding box center [172, 111] width 58 height 72
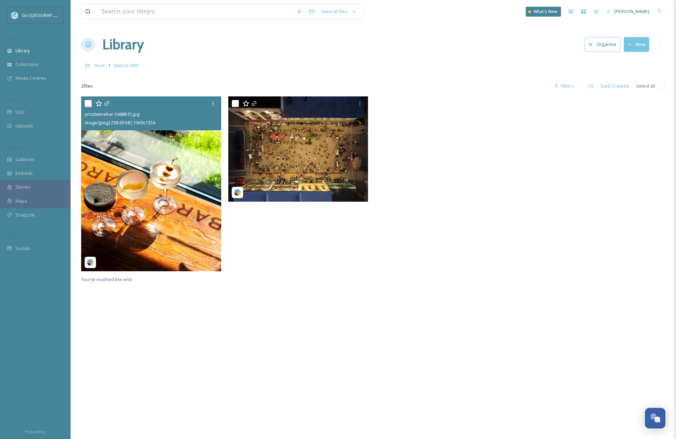
click at [187, 202] on img at bounding box center [151, 183] width 140 height 175
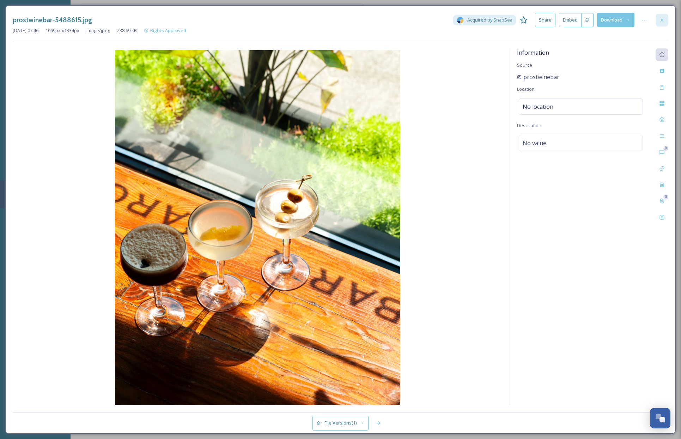
click at [660, 22] on icon at bounding box center [662, 20] width 6 height 6
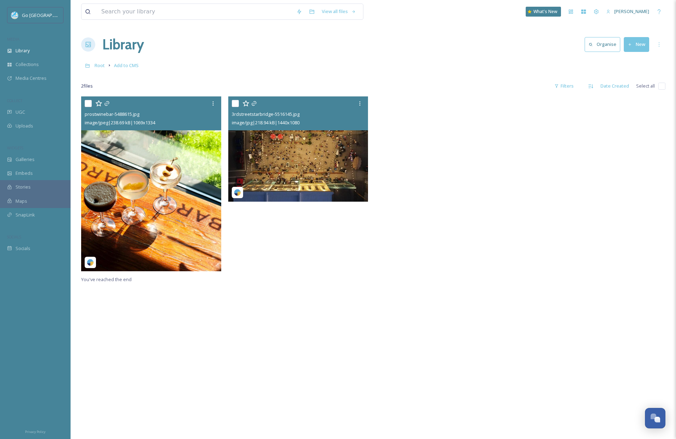
click at [320, 133] on img at bounding box center [298, 148] width 140 height 105
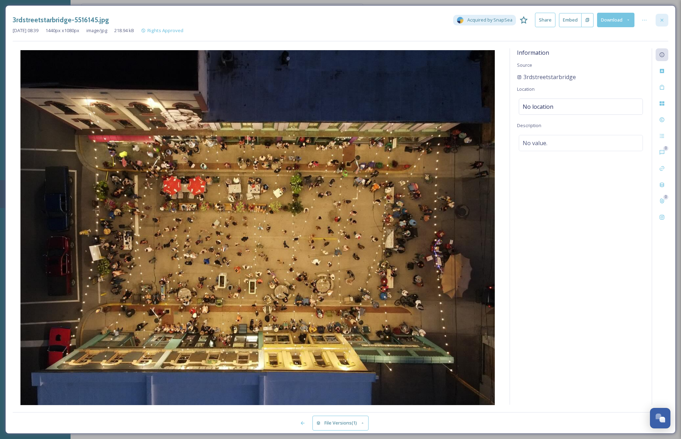
click at [665, 18] on div at bounding box center [662, 20] width 13 height 13
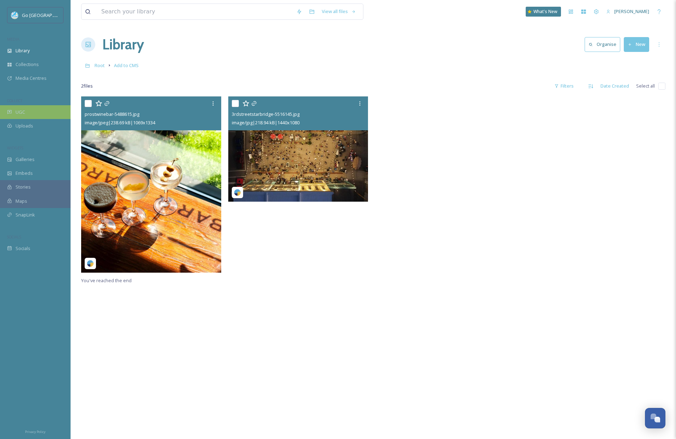
click at [25, 113] on div "UGC" at bounding box center [35, 112] width 71 height 14
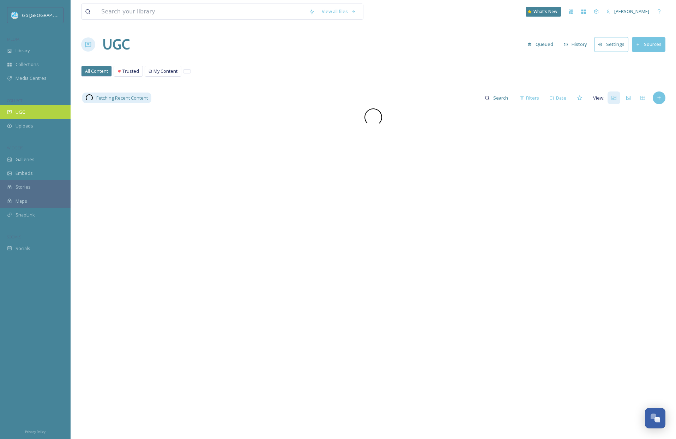
click at [19, 111] on span "UGC" at bounding box center [21, 112] width 10 height 7
